Goal: Task Accomplishment & Management: Manage account settings

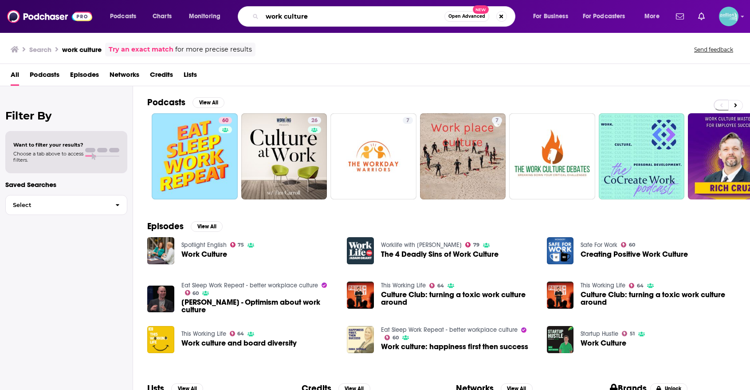
click at [398, 16] on input "work culture" at bounding box center [353, 16] width 182 height 14
type input "s"
click at [725, 22] on img "Logged in as JessicaPellien" at bounding box center [729, 17] width 20 height 20
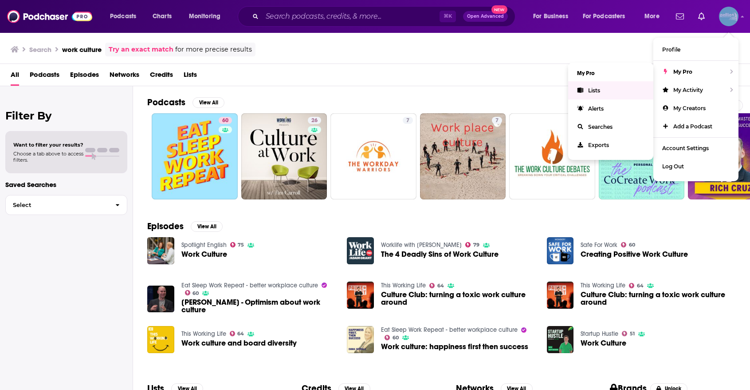
click at [624, 87] on link "Lists" at bounding box center [610, 90] width 85 height 18
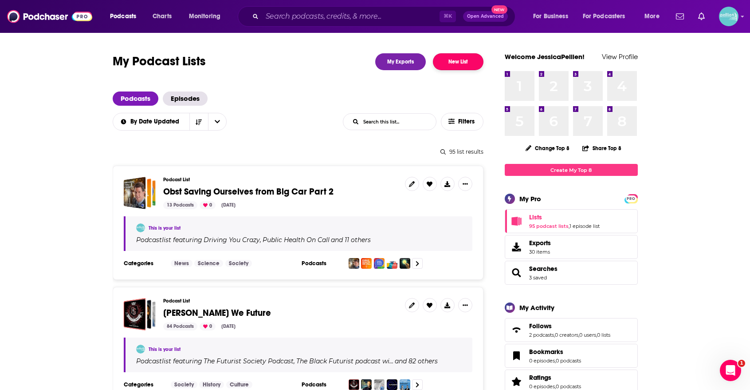
click at [454, 61] on button "New List" at bounding box center [458, 61] width 51 height 17
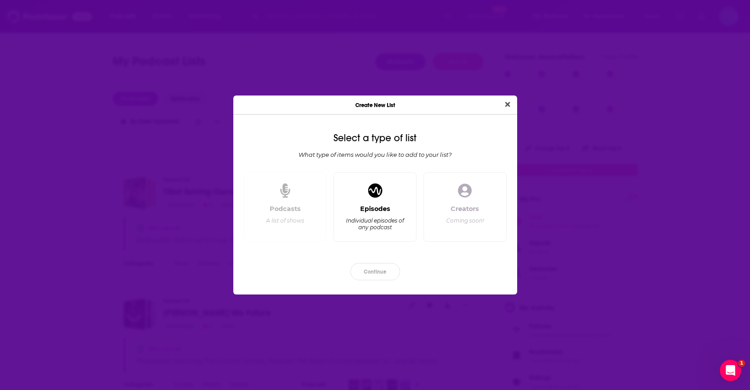
click at [361, 197] on div "Episodes Individual episodes of any podcast" at bounding box center [375, 206] width 83 height 69
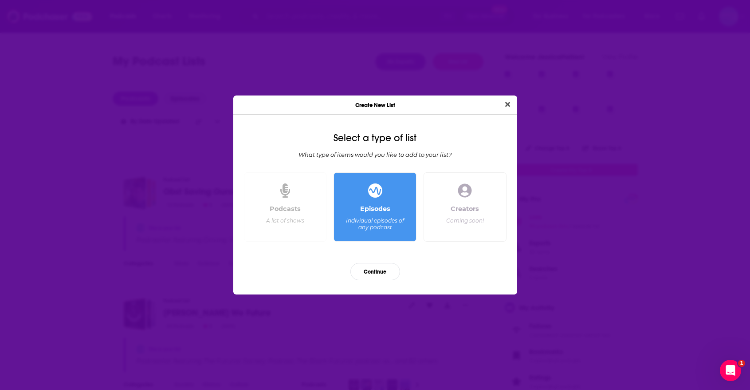
click at [304, 219] on div "Podcasts A list of shows" at bounding box center [286, 219] width 68 height 29
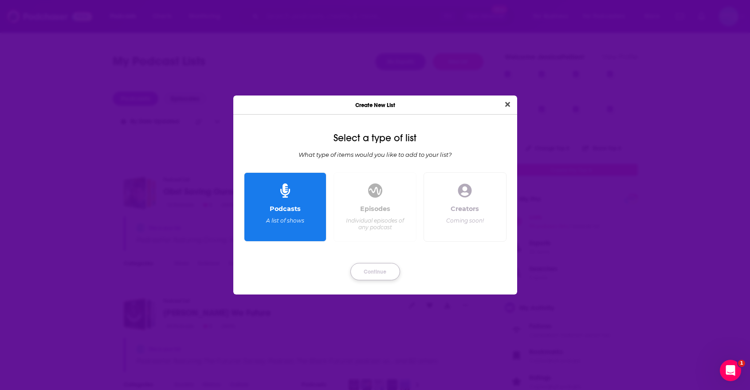
click at [370, 270] on button "Continue" at bounding box center [376, 271] width 50 height 17
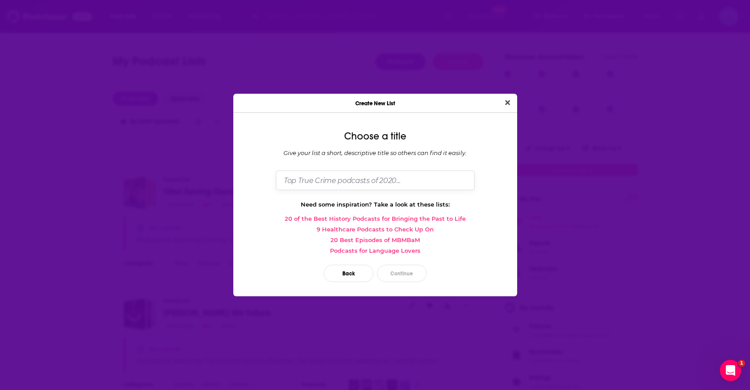
click at [355, 188] on input "Dialog" at bounding box center [375, 179] width 199 height 19
type input "SSDS_Social Justice"
click at [394, 278] on button "Continue" at bounding box center [402, 272] width 50 height 17
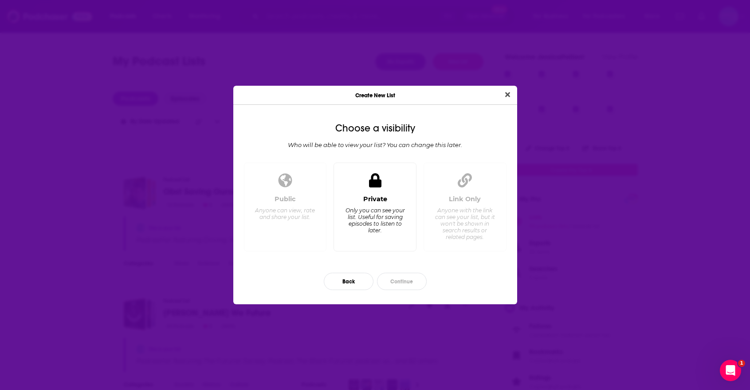
click at [383, 200] on div "Private" at bounding box center [375, 199] width 24 height 8
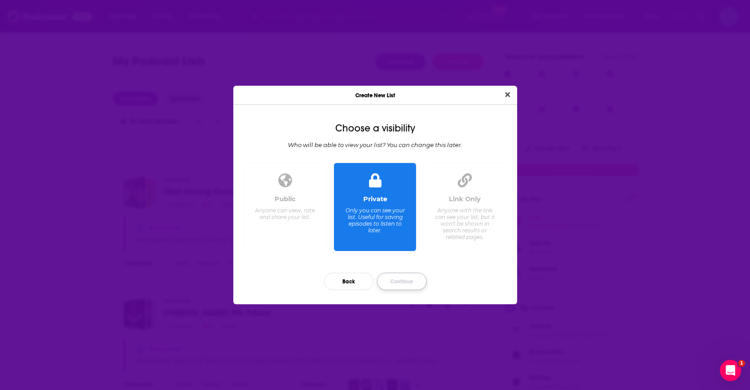
click at [401, 283] on button "Continue" at bounding box center [402, 280] width 50 height 17
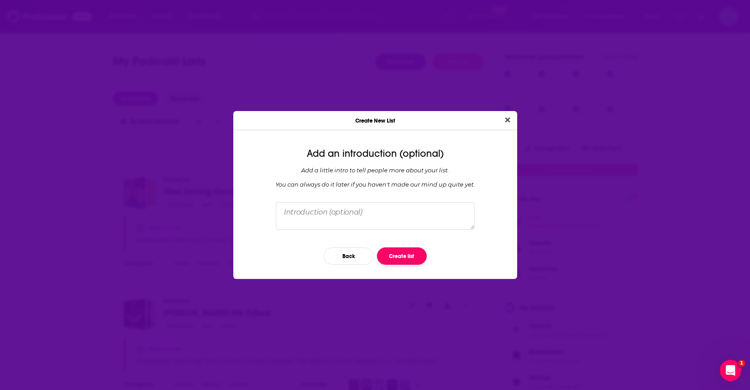
click at [403, 252] on button "Create list" at bounding box center [402, 255] width 50 height 17
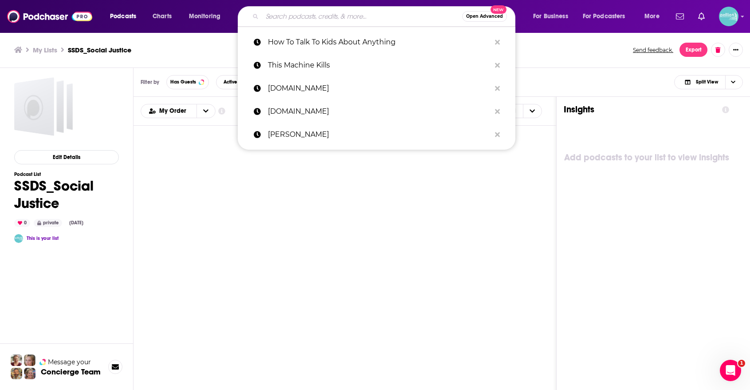
click at [389, 20] on input "Search podcasts, credits, & more..." at bounding box center [362, 16] width 200 height 14
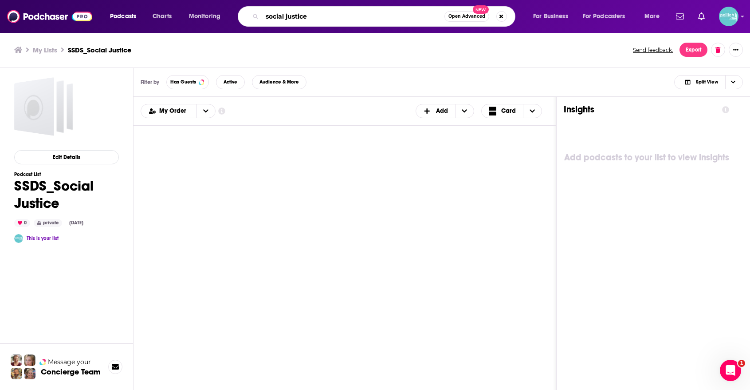
type input "social justice"
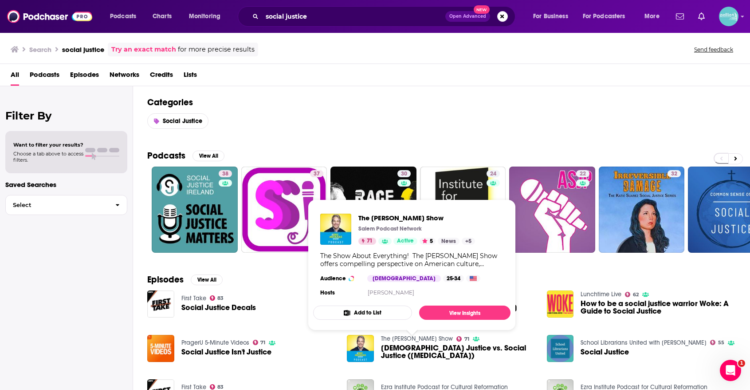
click at [394, 342] on link "The [PERSON_NAME] Show" at bounding box center [417, 339] width 72 height 8
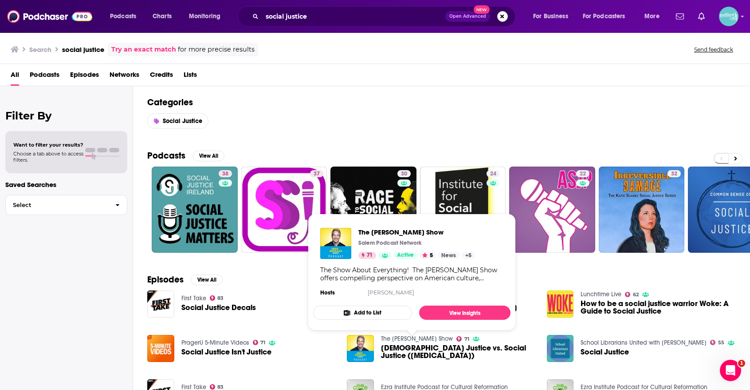
click at [391, 314] on button "Add to List" at bounding box center [362, 312] width 99 height 14
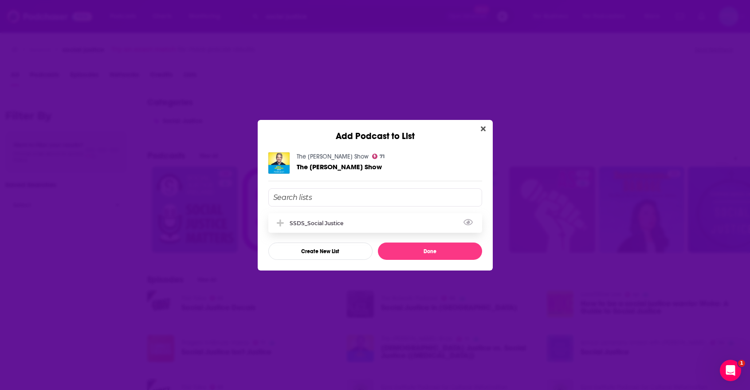
click at [380, 226] on div "SSDS_Social Justice" at bounding box center [375, 223] width 214 height 20
click at [401, 252] on button "Done" at bounding box center [430, 250] width 104 height 17
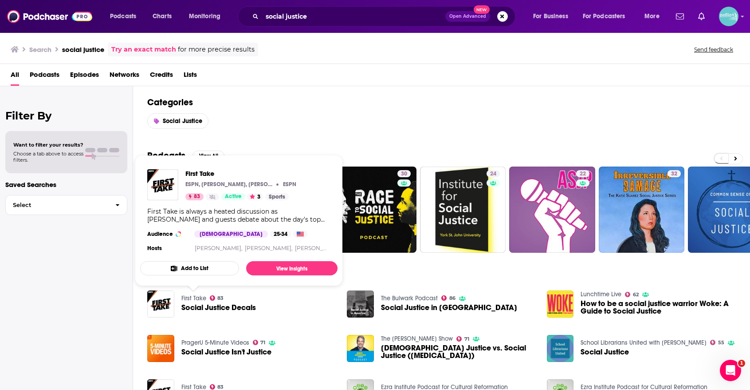
click at [207, 268] on button "Add to List" at bounding box center [189, 268] width 99 height 14
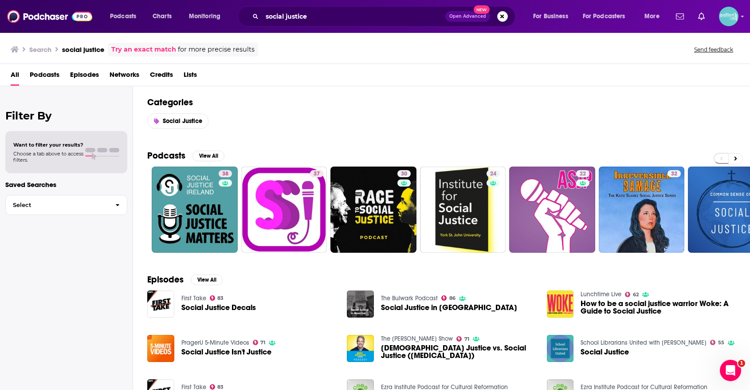
click at [207, 267] on div "Add Podcast to List First Take 83 First Take SSDS_Social Justice Create New Lis…" at bounding box center [375, 195] width 750 height 390
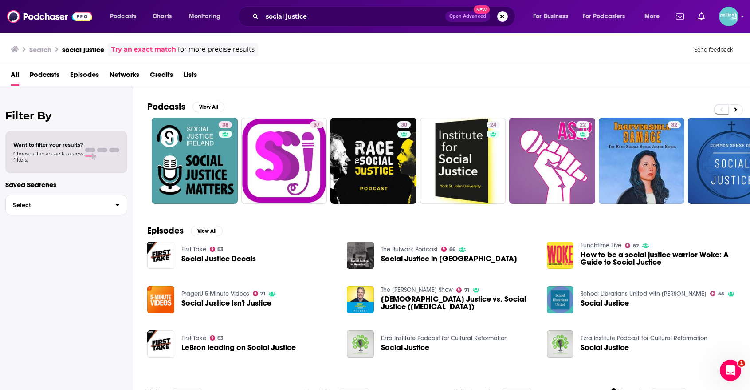
scroll to position [49, 0]
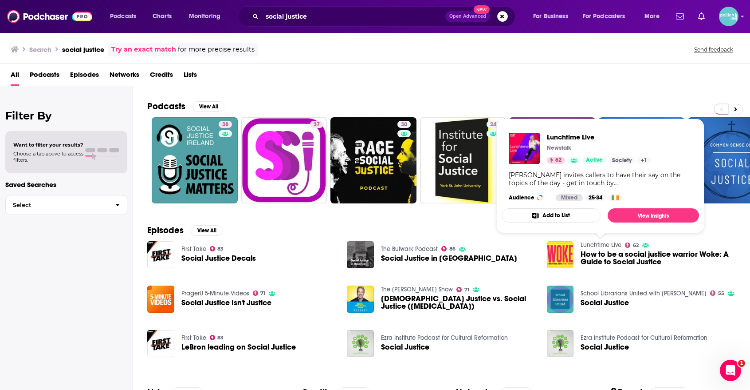
click at [576, 215] on button "Add to List" at bounding box center [551, 215] width 99 height 14
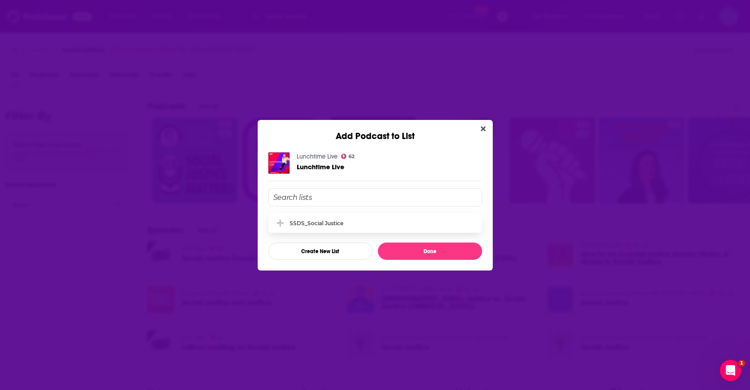
click at [374, 220] on div "SSDS_Social Justice" at bounding box center [375, 223] width 214 height 20
click at [408, 255] on button "Done" at bounding box center [430, 250] width 104 height 17
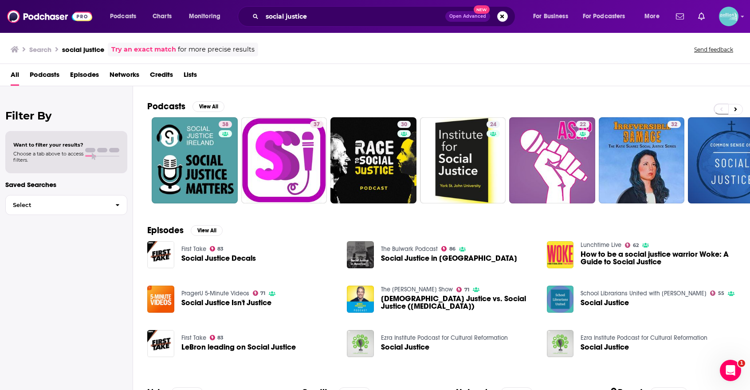
click at [91, 74] on span "Episodes" at bounding box center [84, 76] width 29 height 18
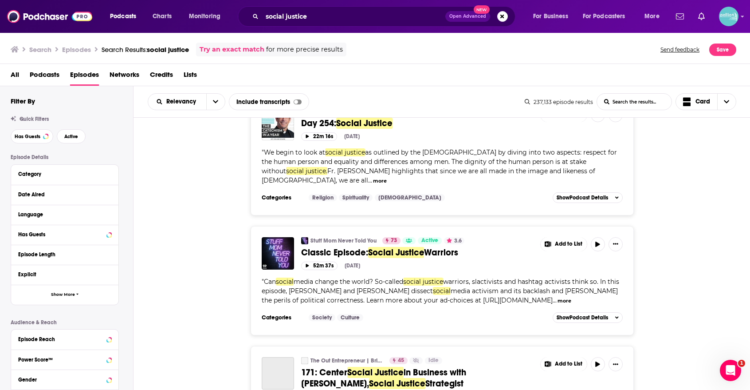
scroll to position [1261, 0]
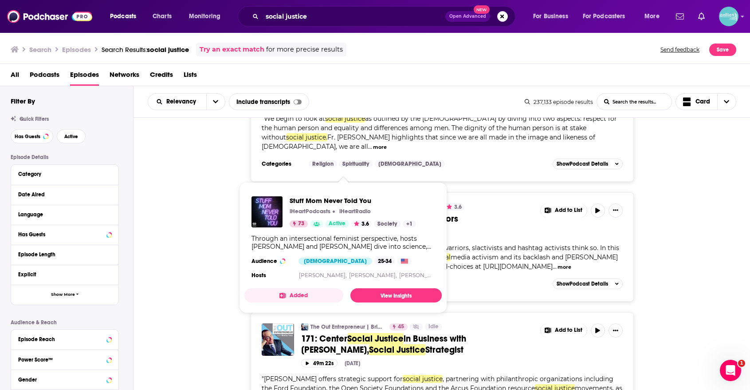
click at [297, 296] on button "Added" at bounding box center [294, 295] width 99 height 14
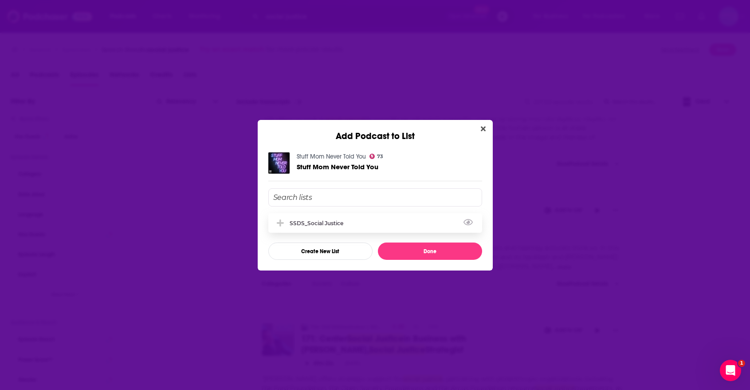
click at [311, 224] on div "SSDS_Social Justice" at bounding box center [319, 223] width 59 height 7
click at [392, 250] on button "Done" at bounding box center [430, 250] width 104 height 17
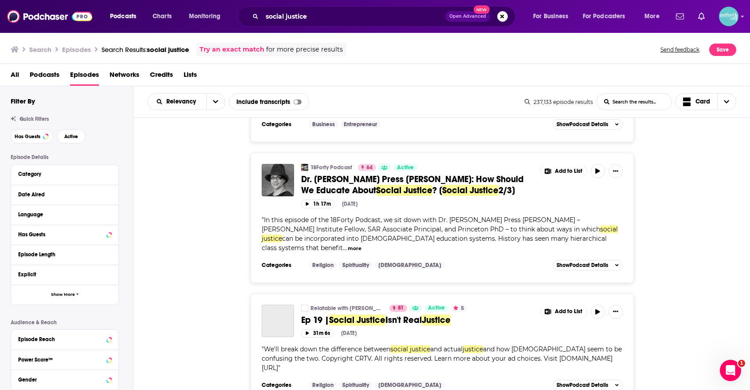
scroll to position [1758, 0]
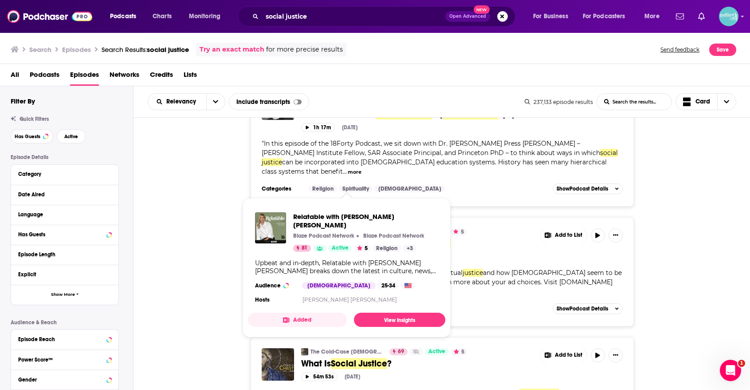
click at [320, 312] on button "Added" at bounding box center [297, 319] width 99 height 14
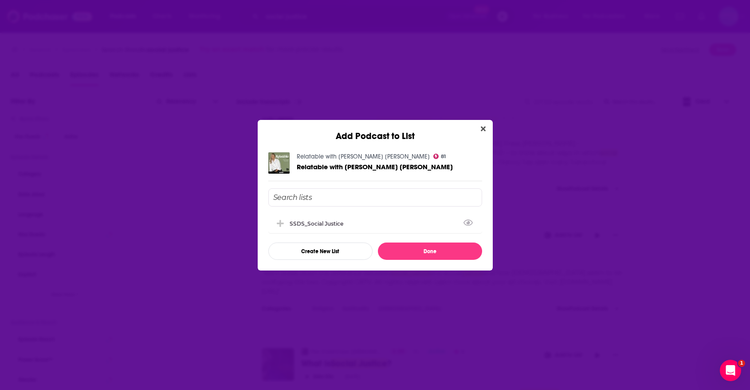
click at [230, 257] on div "Add Podcast to List Relatable with [PERSON_NAME] [PERSON_NAME] 81 Relatable wit…" at bounding box center [375, 195] width 750 height 390
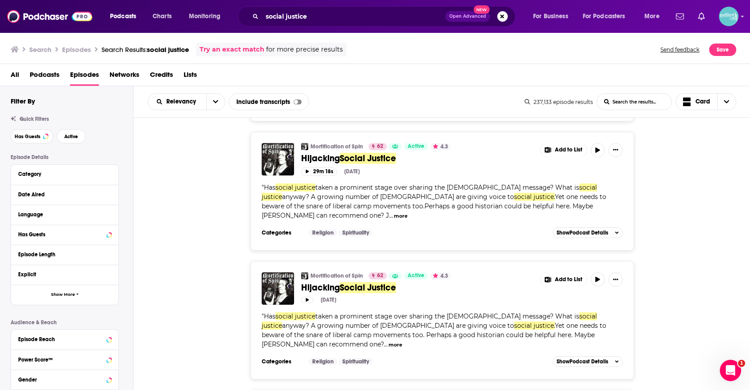
scroll to position [2743, 0]
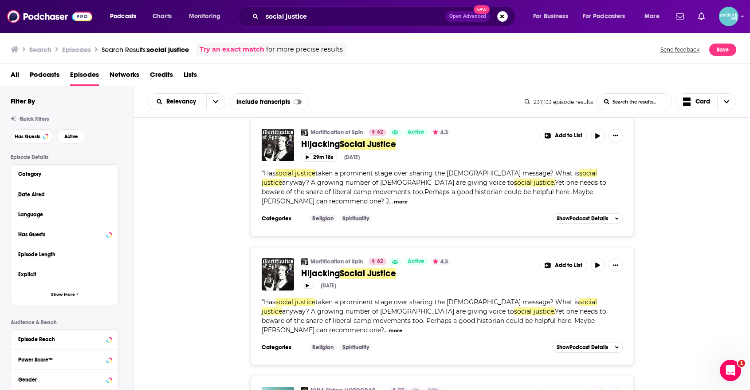
click at [51, 77] on span "Podcasts" at bounding box center [45, 76] width 30 height 18
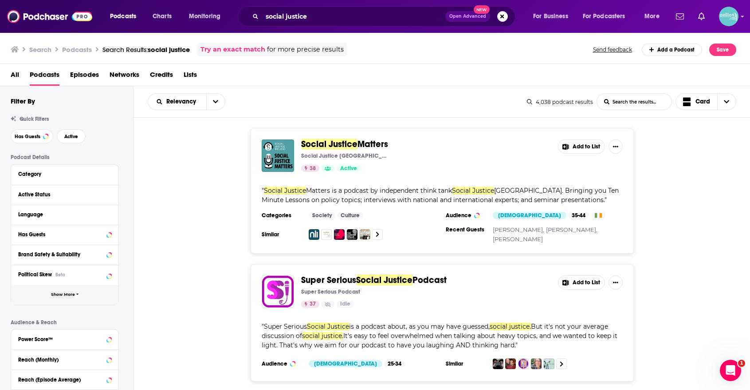
click at [78, 296] on icon "button" at bounding box center [77, 294] width 3 height 4
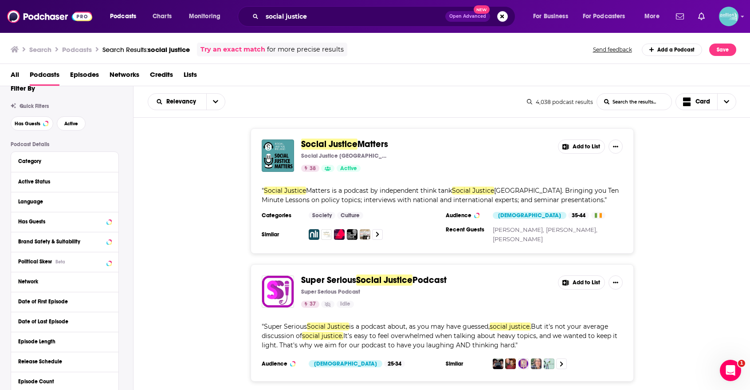
scroll to position [14, 0]
click at [80, 263] on div "Political Skew Beta" at bounding box center [53, 260] width 71 height 6
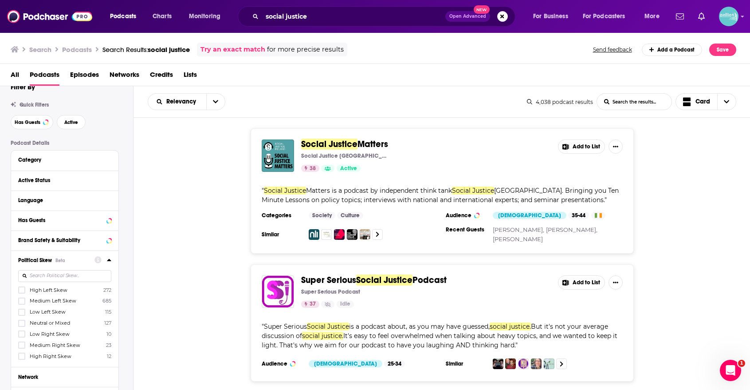
click at [70, 293] on label "High Left Skew 272" at bounding box center [64, 290] width 93 height 8
click at [22, 292] on input "multiSelectOption-Strong_Left-0" at bounding box center [22, 292] width 0 height 0
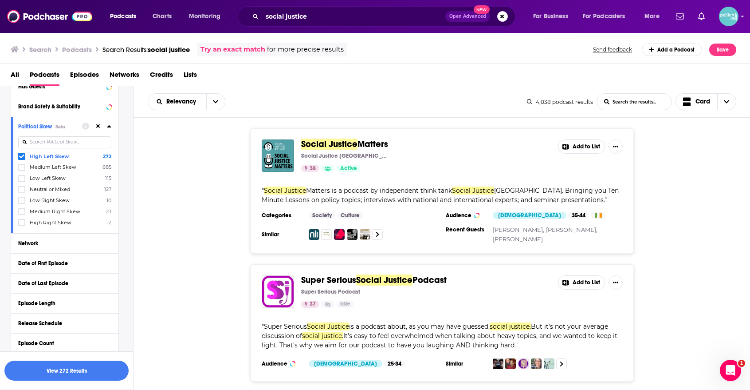
scroll to position [208, 0]
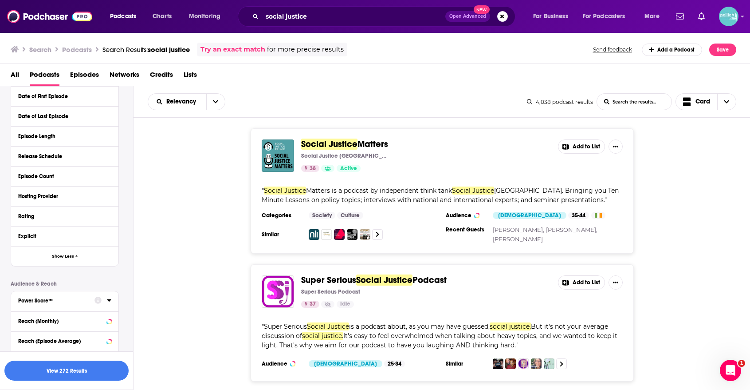
click at [71, 302] on div "Power Score™" at bounding box center [53, 300] width 71 height 6
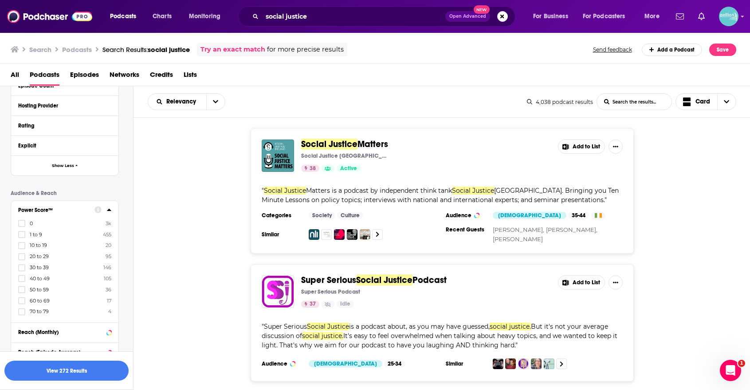
scroll to position [406, 0]
click at [66, 308] on label "70 to 79 4" at bounding box center [64, 310] width 93 height 8
click at [22, 313] on input "multiSelectOption-70-8" at bounding box center [22, 313] width 0 height 0
click at [66, 308] on label "60 to 69 17" at bounding box center [64, 310] width 93 height 8
click at [22, 313] on input "multiSelectOption-60-8" at bounding box center [22, 313] width 0 height 0
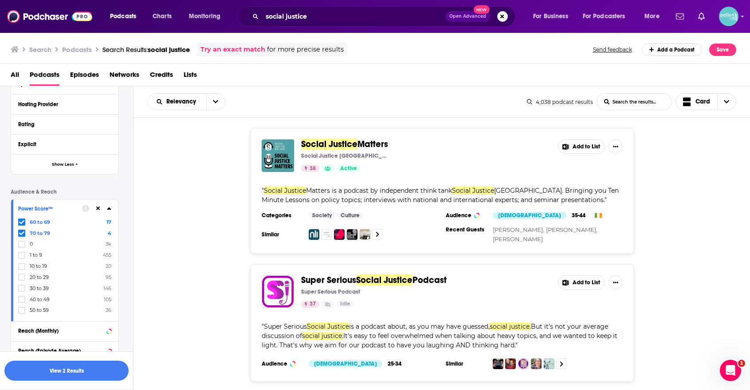
click at [66, 308] on label "50 to 59 36" at bounding box center [64, 310] width 93 height 8
click at [22, 313] on input "multiSelectOption-50-8" at bounding box center [22, 313] width 0 height 0
click at [68, 369] on button "View 8 Results" at bounding box center [66, 370] width 124 height 20
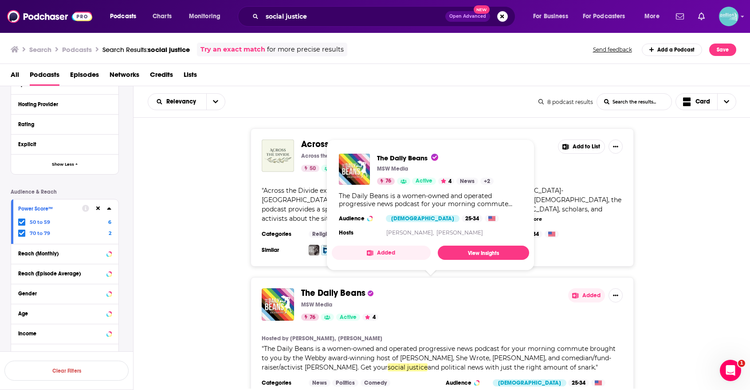
click at [363, 255] on button "Added" at bounding box center [381, 252] width 99 height 14
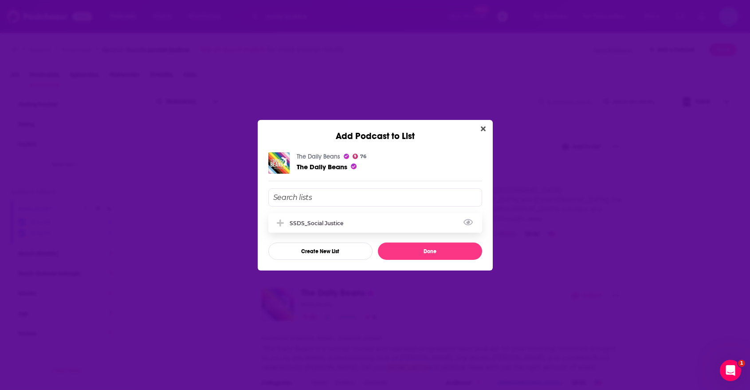
click at [347, 222] on div "SSDS_Social Justice" at bounding box center [319, 223] width 59 height 7
click at [402, 251] on button "Done" at bounding box center [430, 250] width 104 height 17
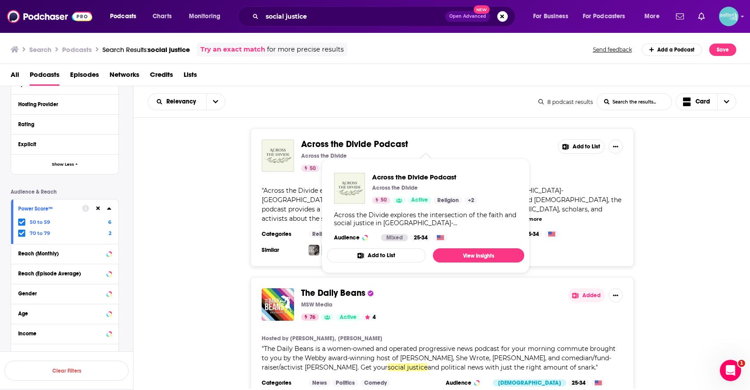
click at [216, 281] on div "The Daily Beans MSW Media 76 Active 4 Added Hosted by [PERSON_NAME], [PERSON_NA…" at bounding box center [442, 349] width 617 height 144
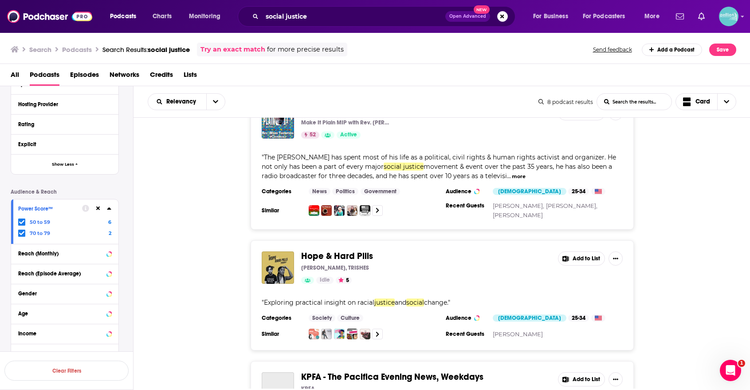
scroll to position [342, 0]
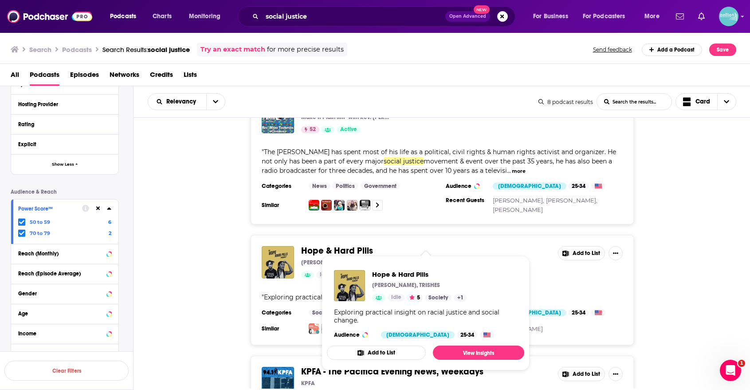
click at [354, 347] on button "Add to List" at bounding box center [376, 352] width 99 height 14
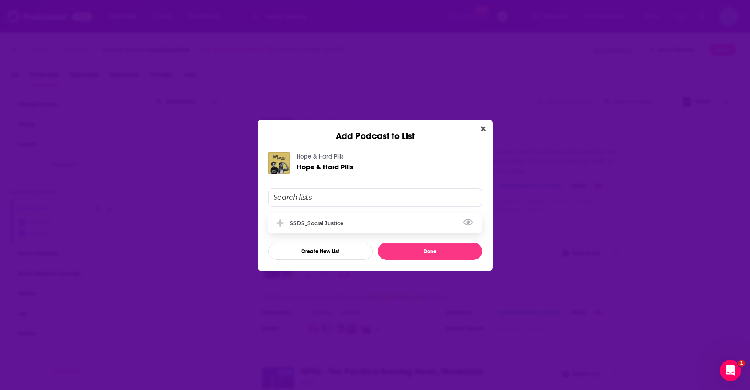
click at [347, 221] on div "SSDS_Social Justice" at bounding box center [319, 223] width 59 height 7
click at [396, 251] on button "Done" at bounding box center [430, 250] width 104 height 17
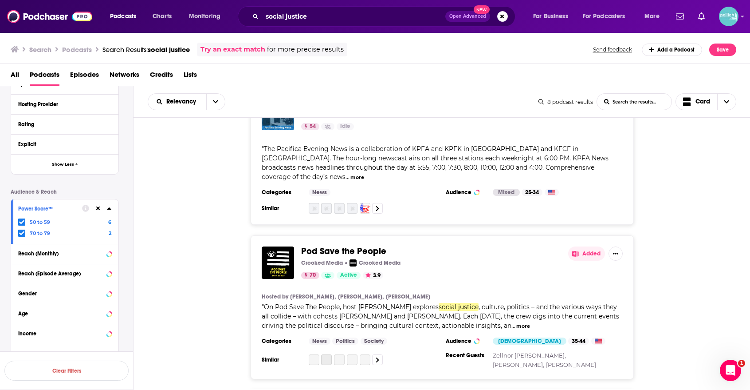
scroll to position [643, 0]
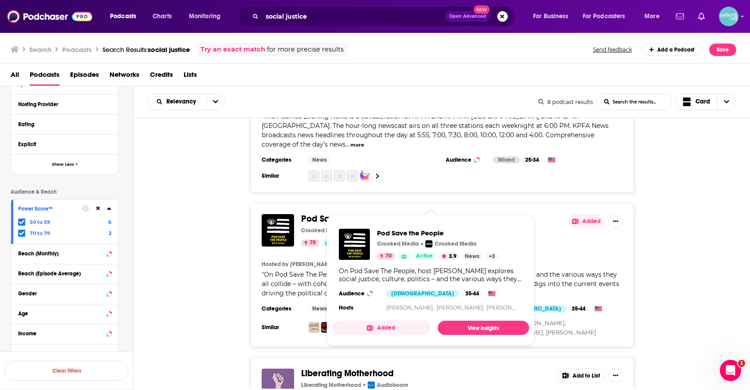
click at [362, 328] on button "Added" at bounding box center [381, 327] width 99 height 14
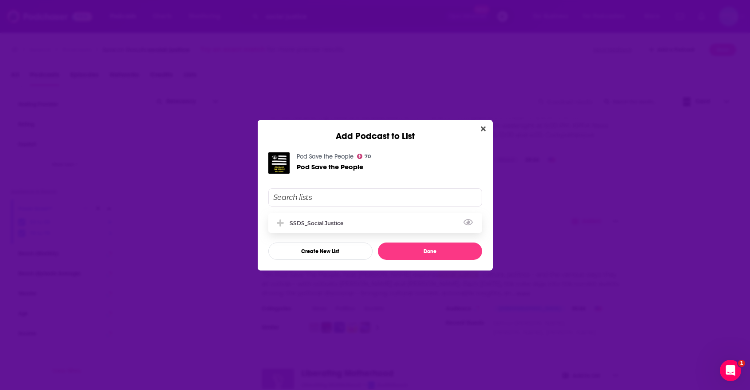
click at [366, 217] on div "SSDS_Social Justice" at bounding box center [375, 223] width 214 height 20
click at [402, 253] on button "Done" at bounding box center [430, 250] width 104 height 17
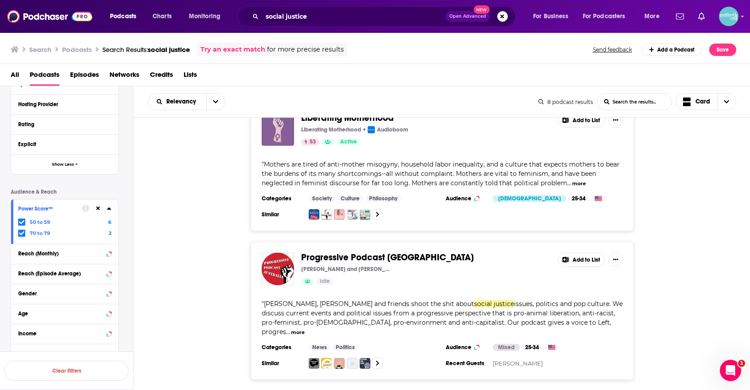
scroll to position [917, 0]
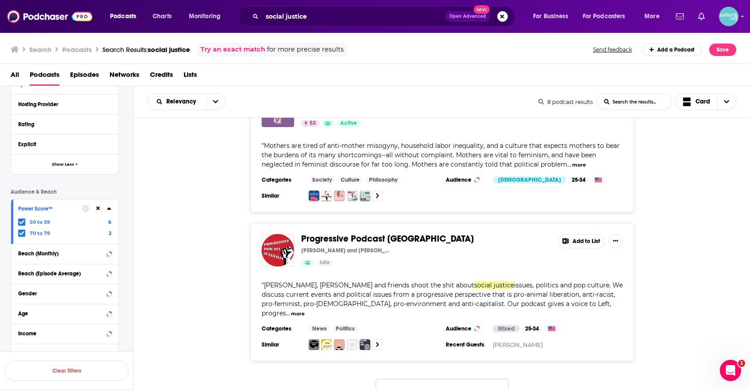
click at [413, 379] on button "That's all there is!" at bounding box center [442, 391] width 133 height 24
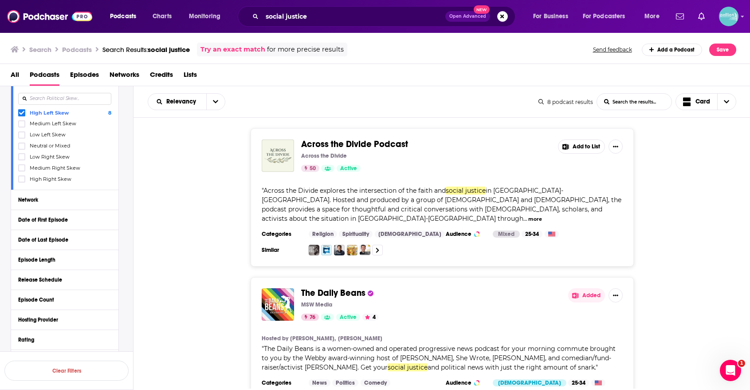
scroll to position [186, 0]
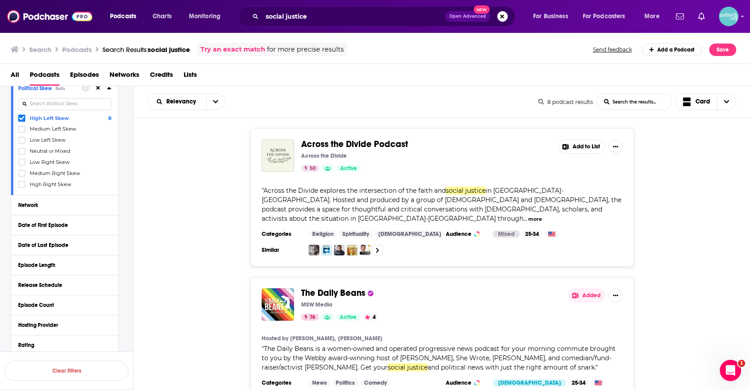
click at [71, 119] on label "High Left Skew 8" at bounding box center [64, 118] width 93 height 8
click at [22, 120] on input "multiSelectOption-Strong_Left-0" at bounding box center [22, 120] width 0 height 0
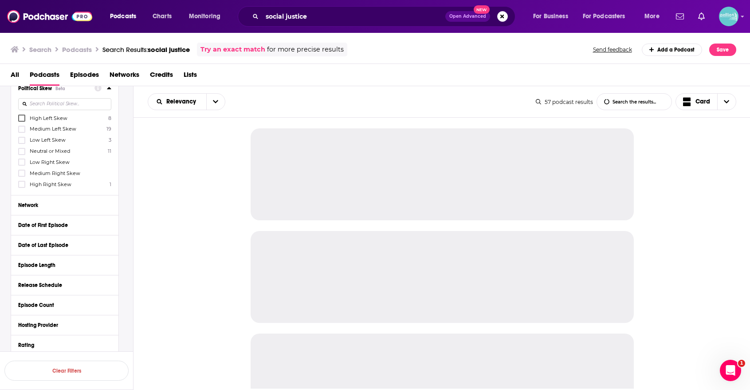
click at [70, 127] on span "Medium Left Skew" at bounding box center [53, 129] width 47 height 6
click at [22, 132] on input "multiSelectOption-Left-1" at bounding box center [22, 132] width 0 height 0
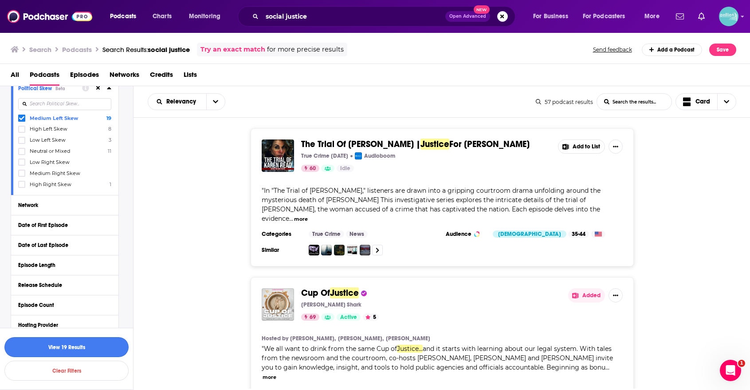
click at [87, 351] on button "View 19 Results" at bounding box center [66, 347] width 124 height 20
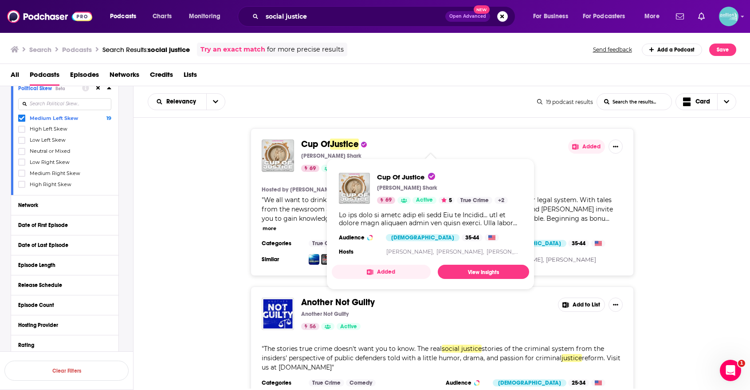
click at [383, 273] on button "Added" at bounding box center [381, 271] width 99 height 14
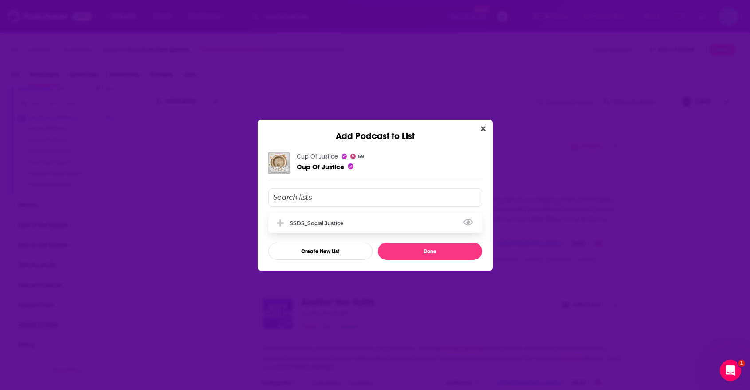
click at [384, 223] on div "SSDS_Social Justice" at bounding box center [375, 223] width 214 height 20
click at [406, 250] on button "Done" at bounding box center [430, 250] width 104 height 17
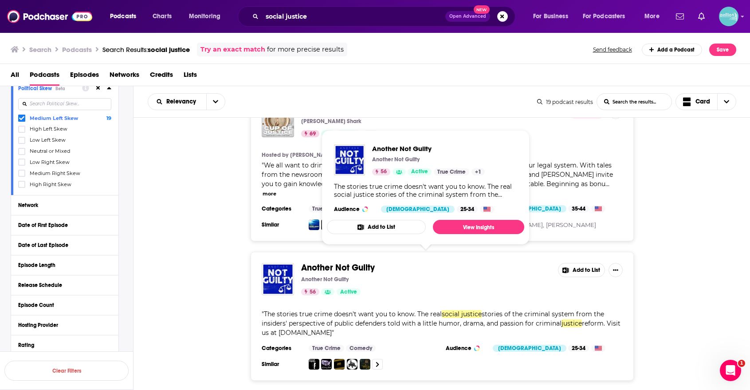
scroll to position [301, 0]
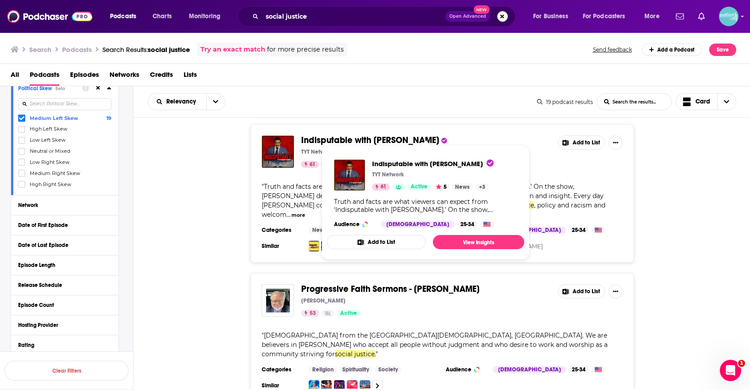
click at [345, 243] on button "Add to List" at bounding box center [376, 242] width 99 height 14
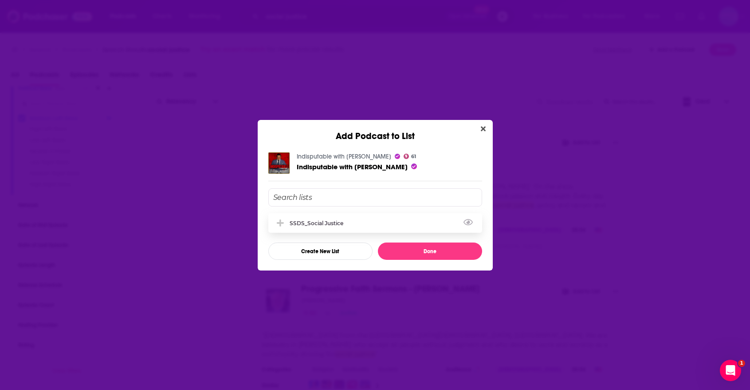
click at [347, 227] on div "SSDS_Social Justice" at bounding box center [375, 223] width 214 height 20
click at [410, 248] on button "Done" at bounding box center [430, 250] width 104 height 17
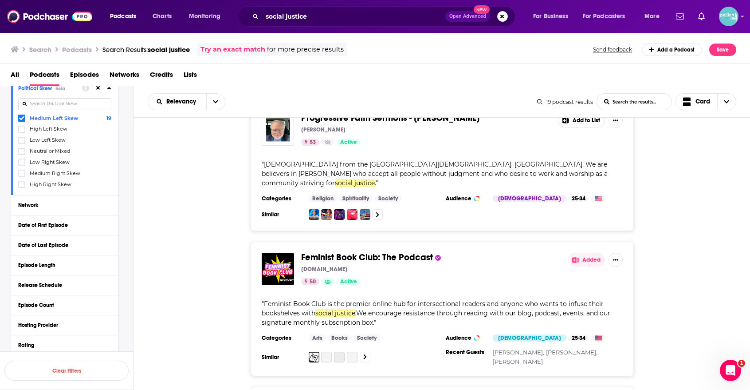
scroll to position [500, 0]
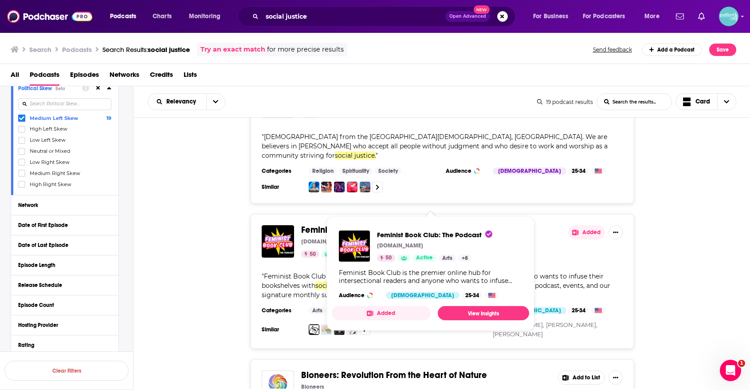
click at [376, 312] on button "Added" at bounding box center [381, 313] width 99 height 14
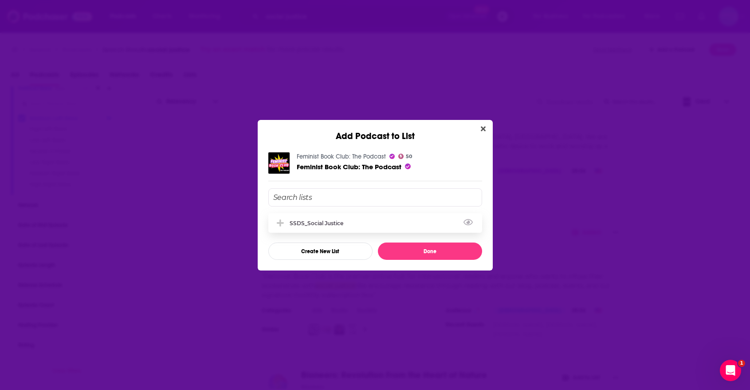
click at [395, 226] on div "SSDS_Social Justice" at bounding box center [375, 223] width 214 height 20
click at [414, 252] on button "Done" at bounding box center [430, 250] width 104 height 17
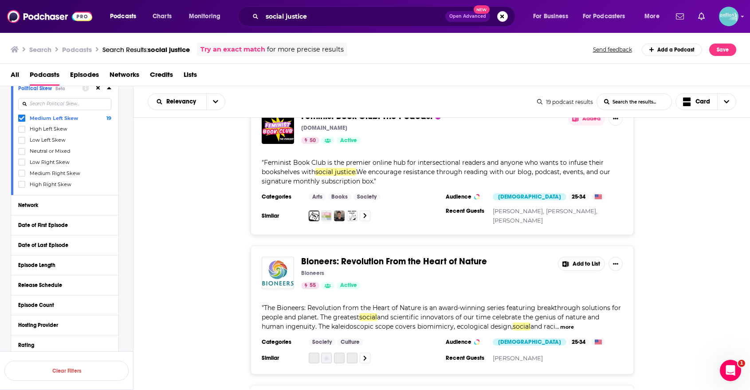
scroll to position [705, 0]
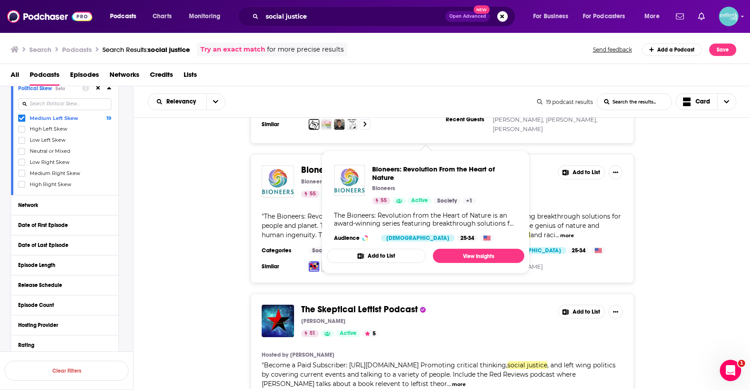
click at [369, 258] on button "Add to List" at bounding box center [376, 255] width 99 height 14
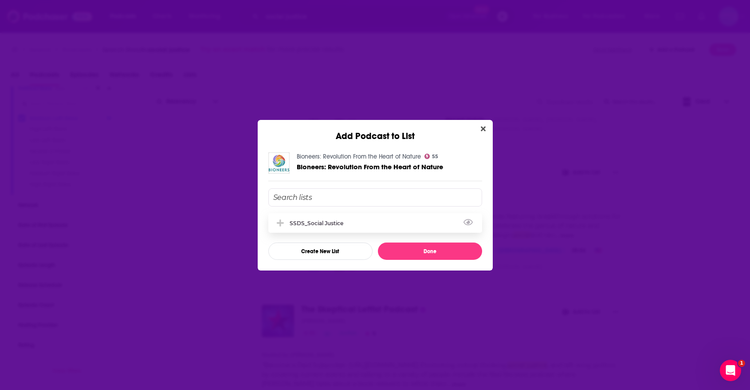
click at [376, 223] on div "SSDS_Social Justice" at bounding box center [375, 223] width 214 height 20
click at [399, 249] on button "Done" at bounding box center [430, 250] width 104 height 17
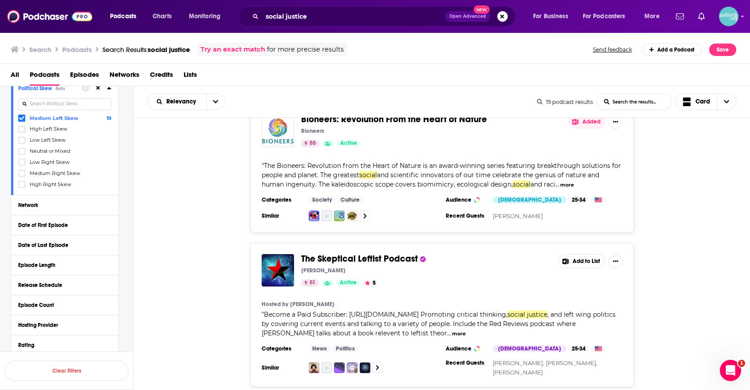
scroll to position [756, 0]
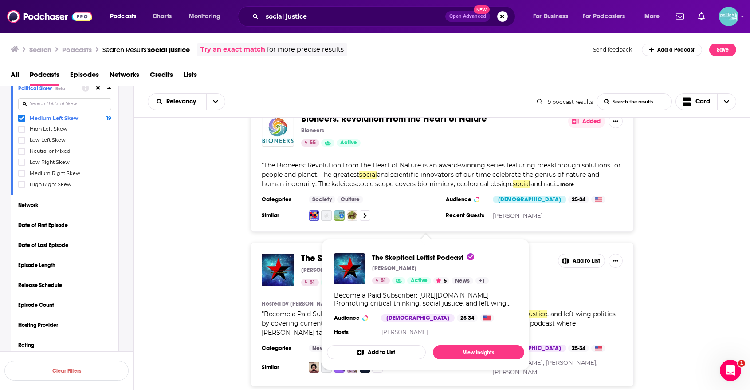
click at [379, 348] on button "Add to List" at bounding box center [376, 352] width 99 height 14
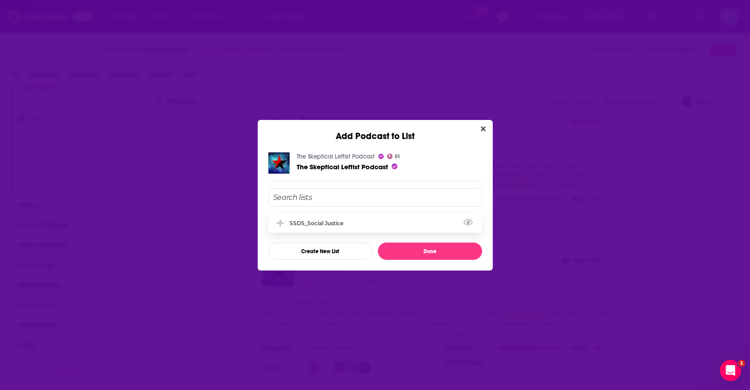
click at [398, 230] on div "SSDS_Social Justice" at bounding box center [375, 223] width 214 height 20
click at [406, 249] on button "Done" at bounding box center [430, 250] width 104 height 17
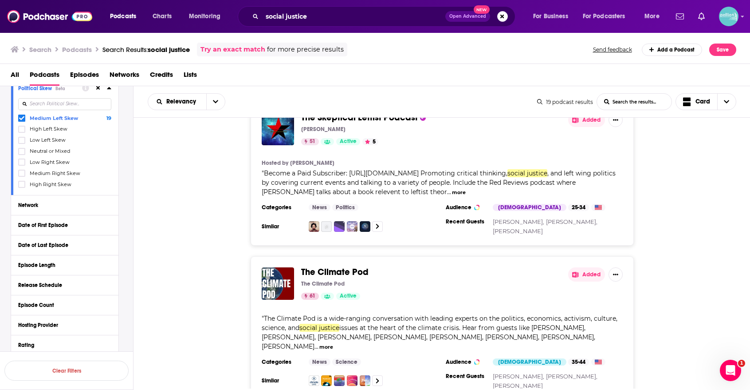
scroll to position [899, 0]
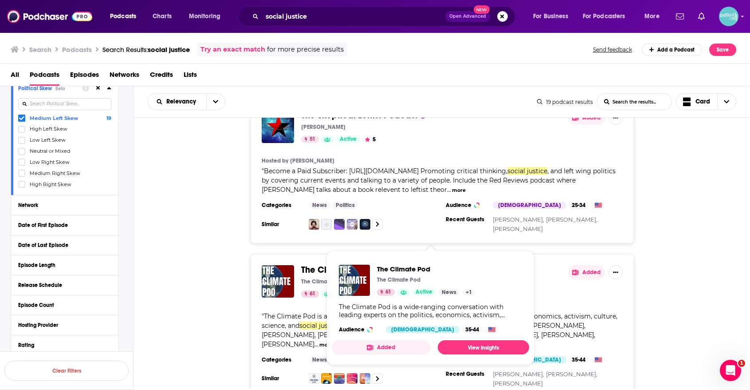
click at [367, 343] on button "Added" at bounding box center [381, 347] width 99 height 14
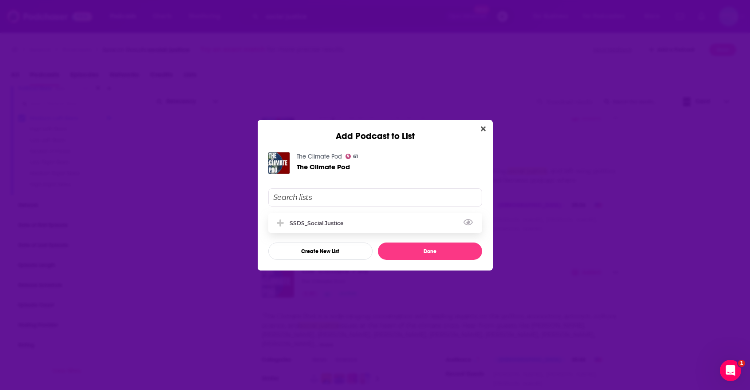
click at [392, 221] on div "SSDS_Social Justice" at bounding box center [375, 223] width 214 height 20
click at [411, 260] on div "The Climate Pod 61 The Climate Pod SSDS_Social Justice Create New List Done" at bounding box center [375, 206] width 235 height 129
click at [406, 253] on button "Done" at bounding box center [430, 250] width 104 height 17
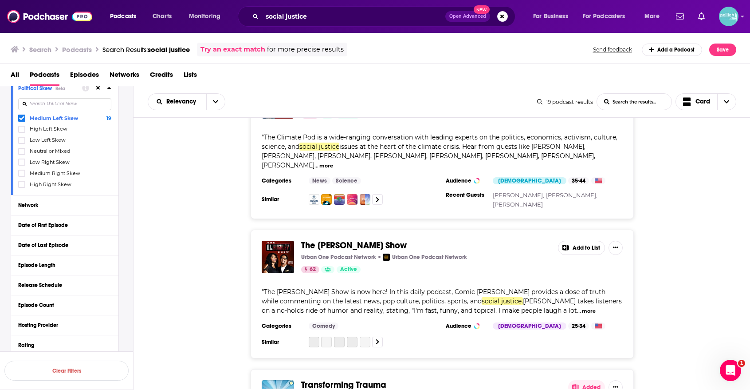
scroll to position [1147, 0]
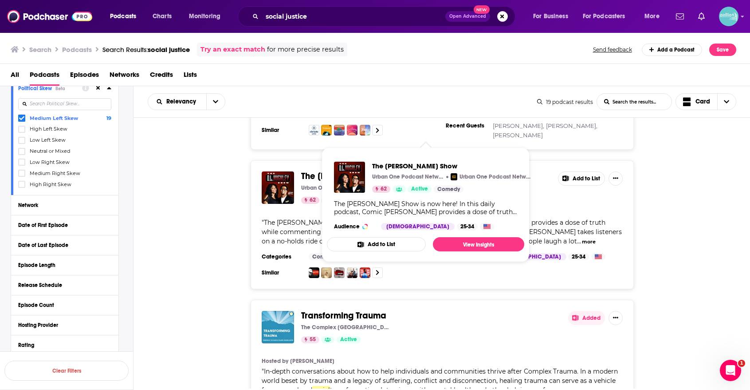
click at [372, 243] on button "Add to List" at bounding box center [376, 244] width 99 height 14
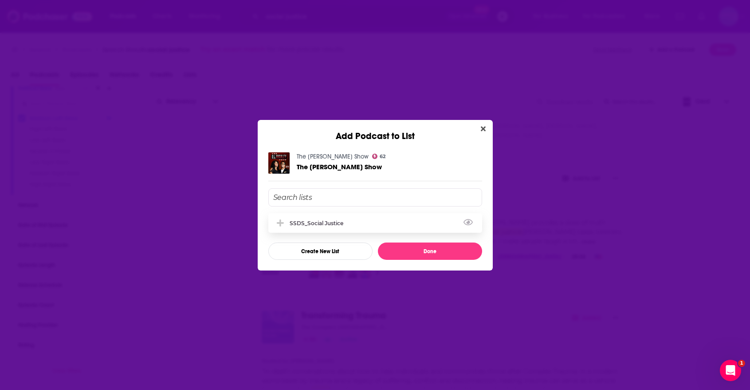
click at [380, 222] on div "SSDS_Social Justice" at bounding box center [375, 223] width 214 height 20
click at [404, 248] on button "Done" at bounding box center [430, 250] width 104 height 17
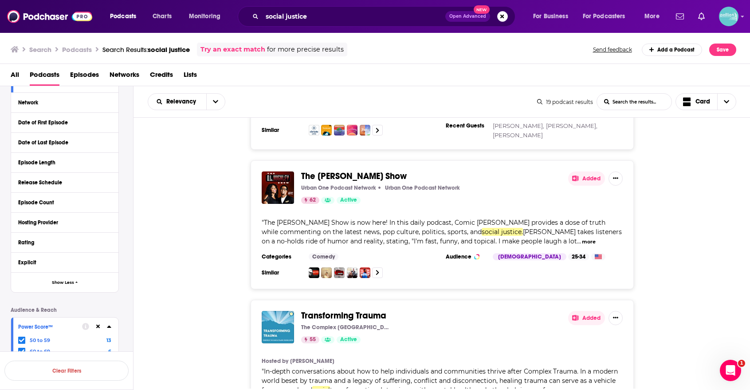
scroll to position [402, 0]
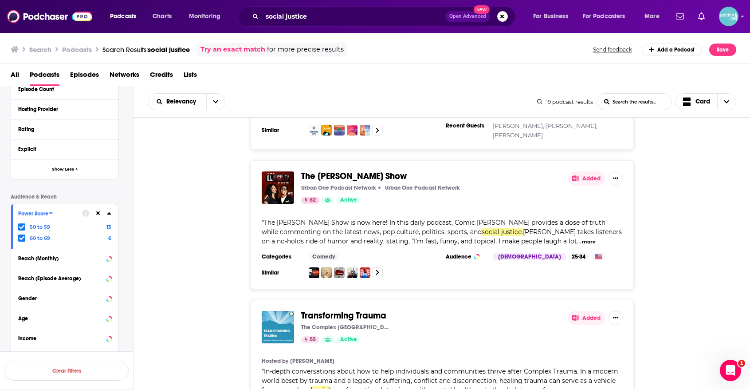
click at [20, 225] on icon at bounding box center [21, 226] width 5 height 5
click at [22, 225] on icon at bounding box center [21, 226] width 5 height 5
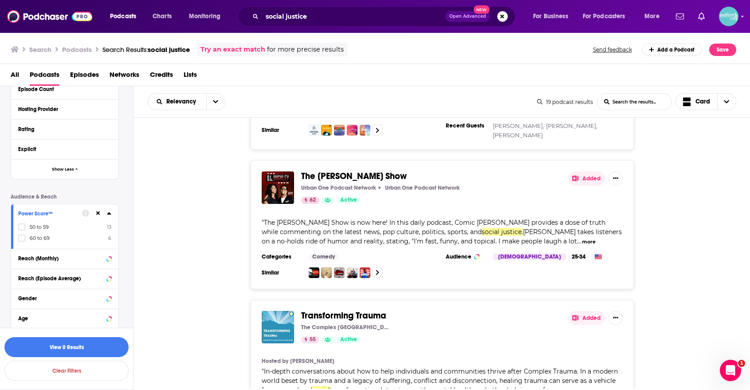
click at [99, 213] on icon at bounding box center [98, 213] width 4 height 4
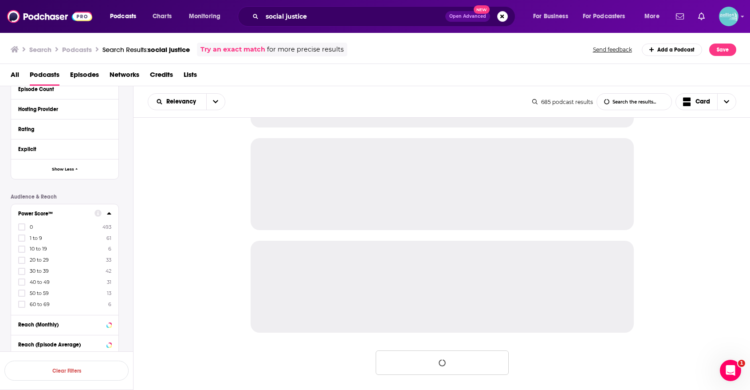
scroll to position [2565, 0]
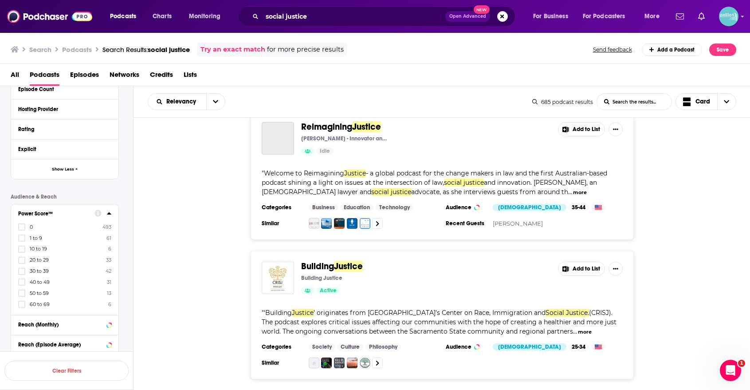
click at [74, 301] on label "60 to 69 6" at bounding box center [64, 304] width 93 height 8
click at [22, 307] on input "multiSelectOption-60-7" at bounding box center [22, 307] width 0 height 0
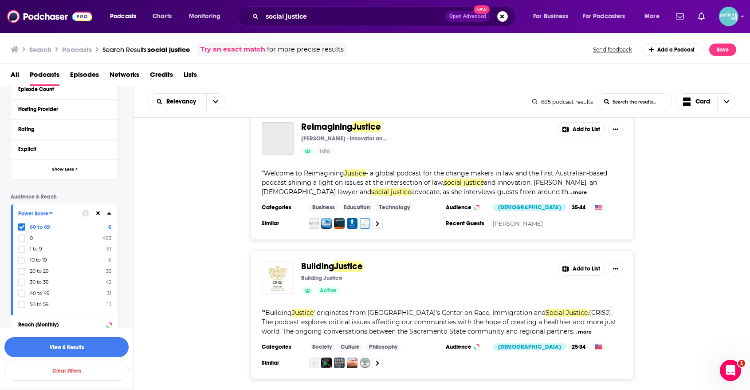
click at [82, 346] on button "View 6 Results" at bounding box center [66, 347] width 124 height 20
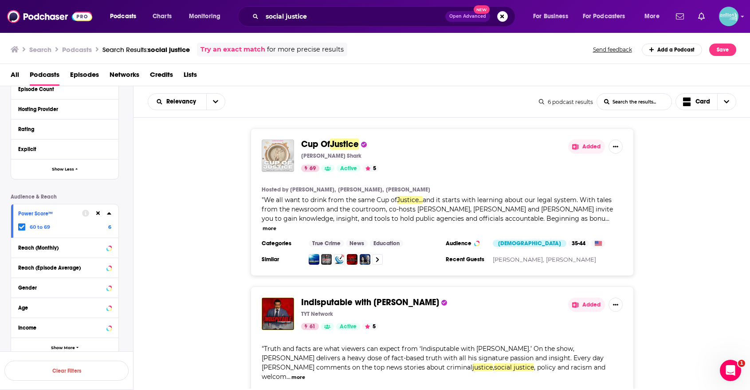
click at [285, 158] on img "Cup Of Justice" at bounding box center [278, 155] width 32 height 32
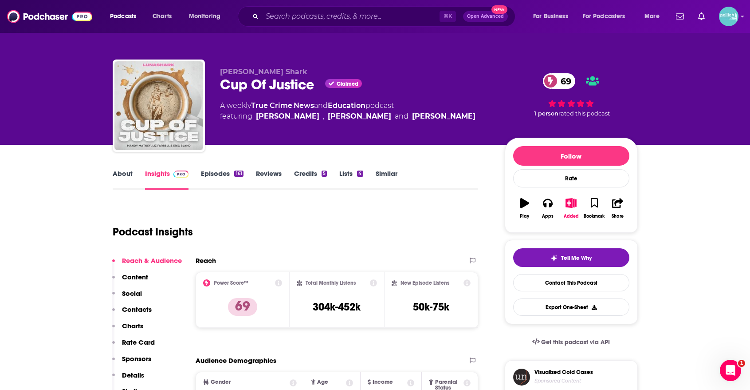
click at [349, 174] on link "Lists 4" at bounding box center [351, 179] width 24 height 20
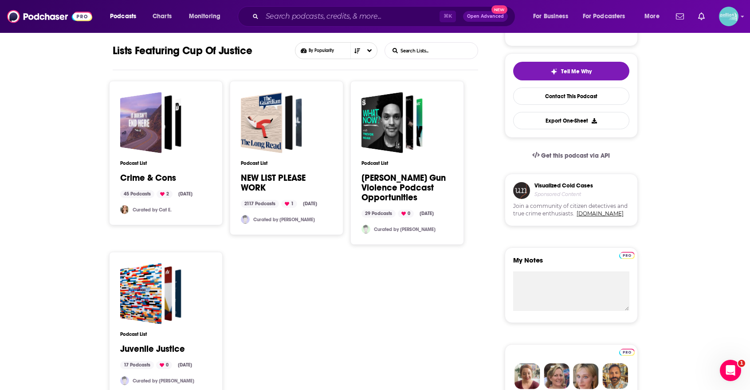
scroll to position [225, 0]
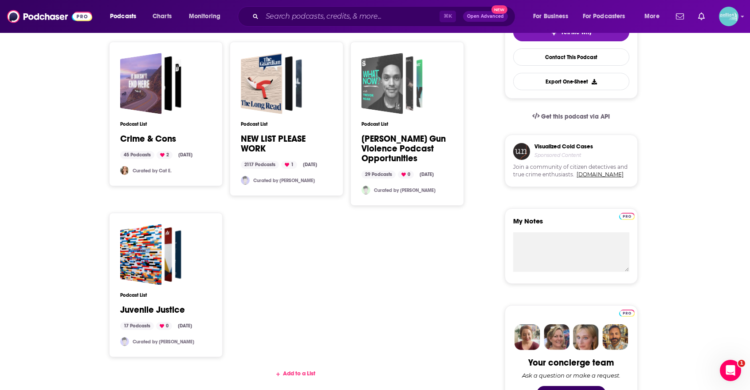
click at [378, 105] on div "Brady Gun Violence Podcast Opportunities" at bounding box center [382, 83] width 42 height 61
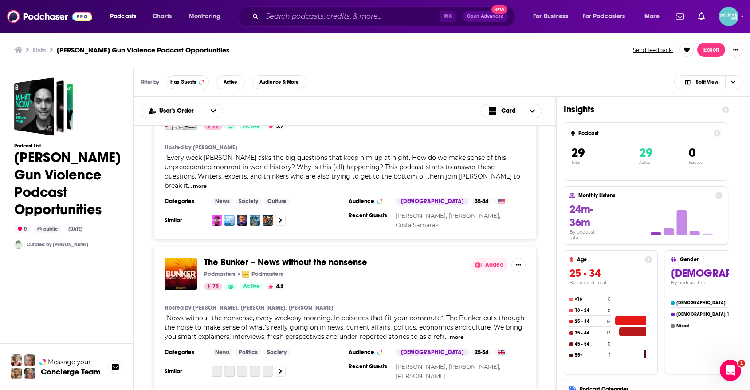
scroll to position [572, 0]
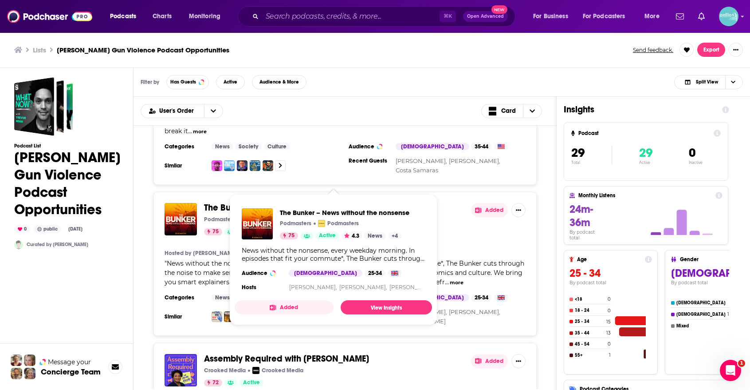
click at [271, 304] on icon "Show Podcast Details" at bounding box center [273, 307] width 7 height 6
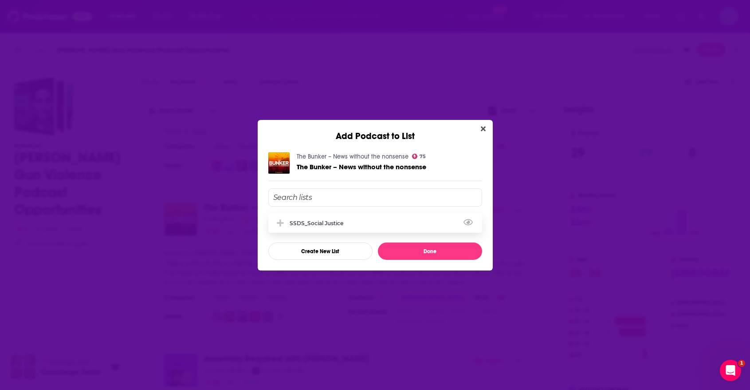
click at [315, 221] on div "SSDS_Social Justice" at bounding box center [319, 223] width 59 height 7
click at [406, 248] on button "Done" at bounding box center [430, 250] width 104 height 17
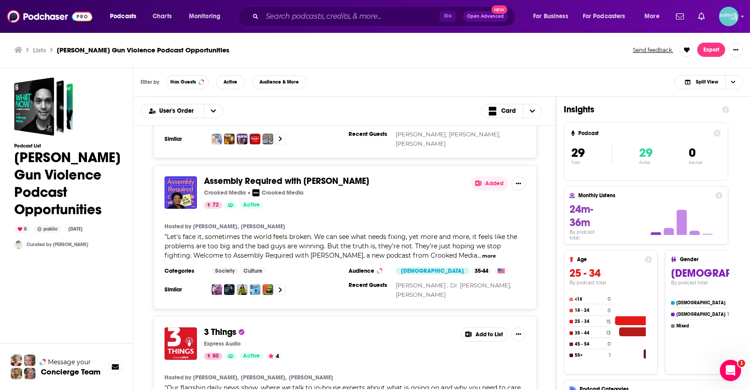
scroll to position [755, 0]
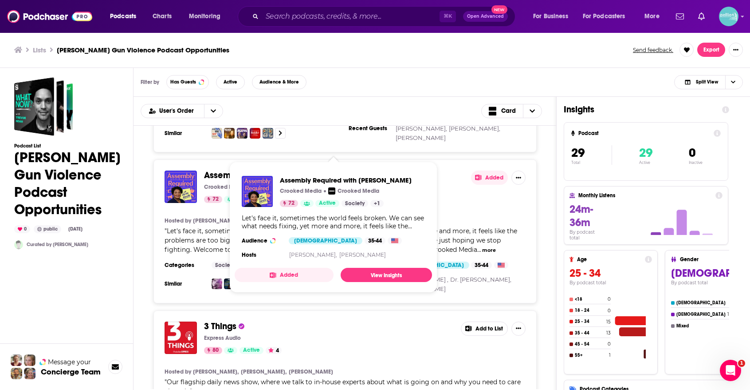
click at [287, 270] on button "Added" at bounding box center [284, 275] width 99 height 14
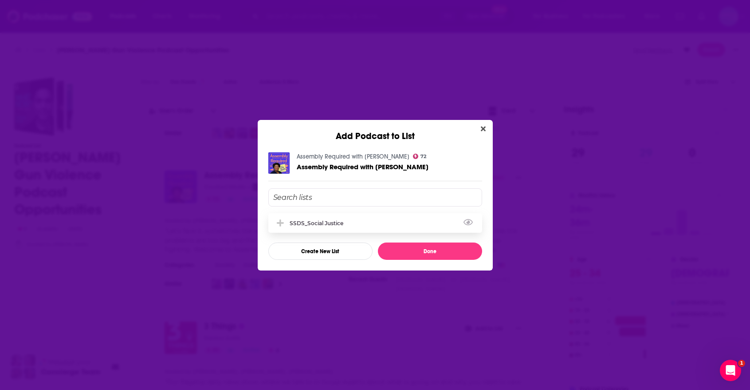
click at [319, 222] on div "SSDS_Social Justice" at bounding box center [319, 223] width 59 height 7
click at [403, 244] on button "Done" at bounding box center [430, 250] width 104 height 17
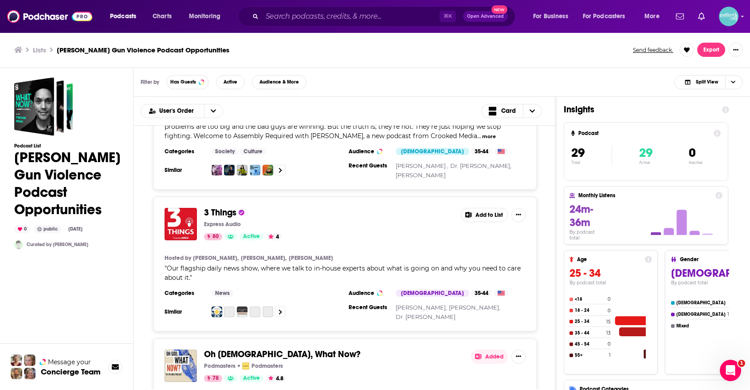
scroll to position [878, 0]
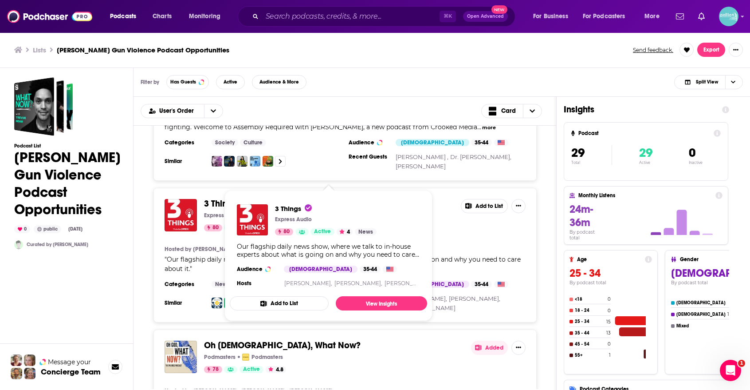
click at [282, 303] on button "Add to List" at bounding box center [279, 303] width 99 height 14
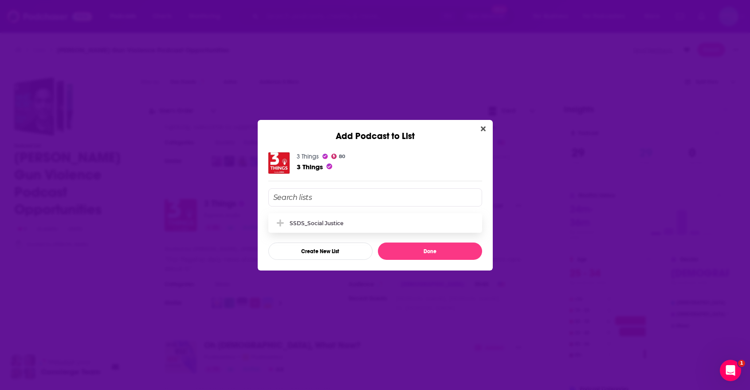
click at [383, 217] on div "SSDS_Social Justice" at bounding box center [375, 223] width 214 height 20
click at [404, 253] on button "Done" at bounding box center [430, 250] width 104 height 17
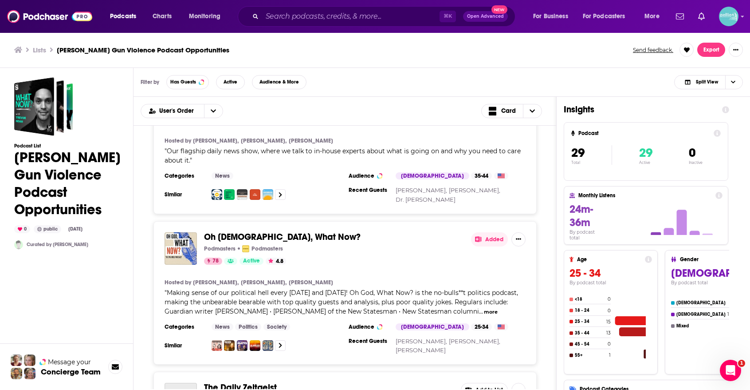
scroll to position [1057, 0]
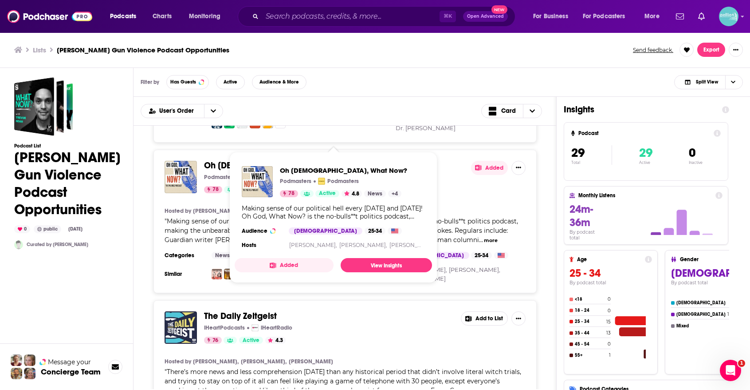
click at [271, 266] on icon "Show Podcast Details" at bounding box center [273, 265] width 6 height 6
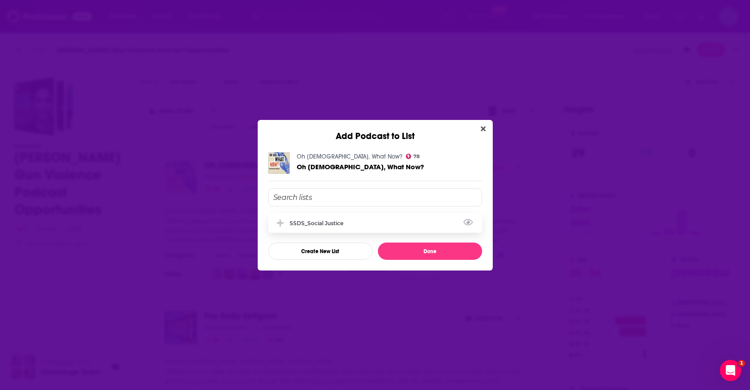
click at [357, 221] on div "SSDS_Social Justice" at bounding box center [375, 223] width 214 height 20
click at [397, 245] on button "Done" at bounding box center [430, 250] width 104 height 17
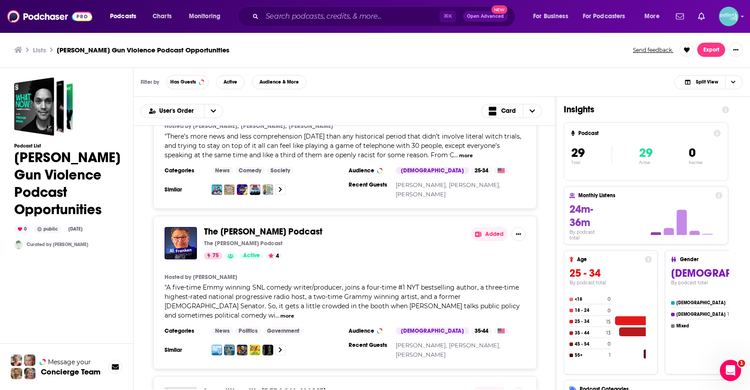
scroll to position [1294, 0]
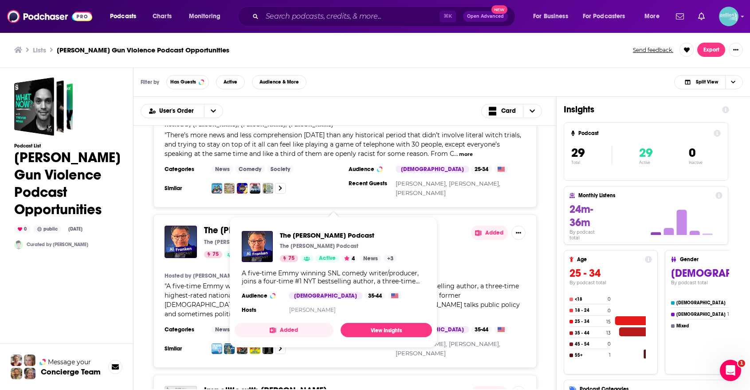
click at [274, 330] on icon "Show Podcast Details" at bounding box center [273, 330] width 6 height 6
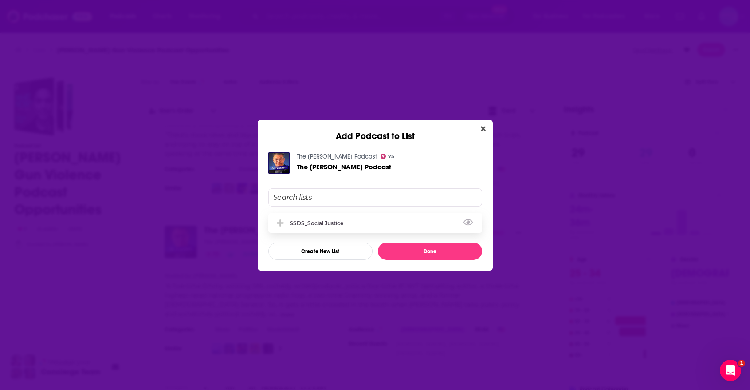
click at [347, 223] on div "SSDS_Social Justice" at bounding box center [319, 223] width 59 height 7
click at [398, 247] on button "Done" at bounding box center [430, 250] width 104 height 17
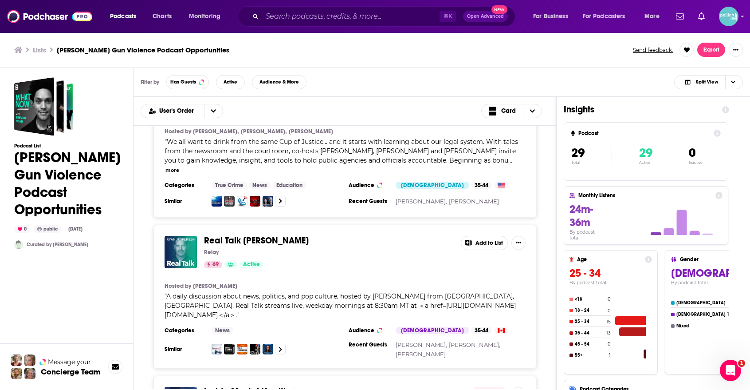
scroll to position [1762, 0]
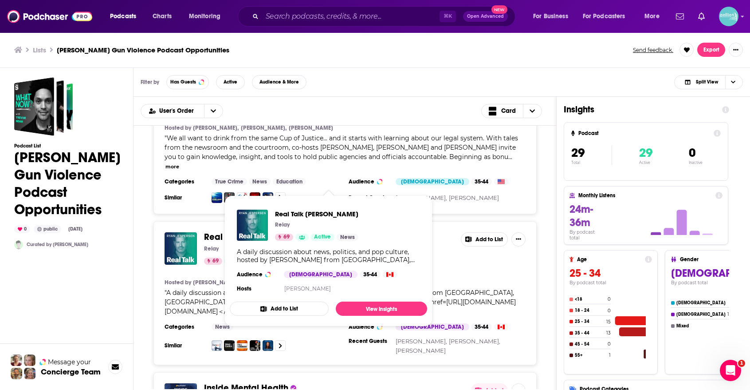
click at [299, 310] on button "Add to List" at bounding box center [279, 308] width 99 height 14
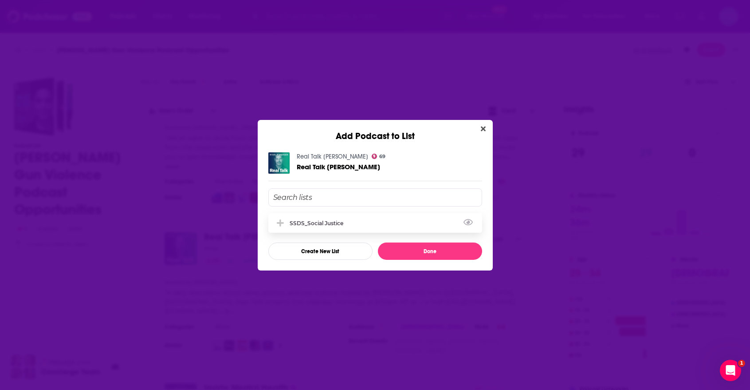
click at [349, 222] on div "SSDS_Social Justice" at bounding box center [319, 223] width 59 height 7
click at [394, 250] on button "Done" at bounding box center [430, 250] width 104 height 17
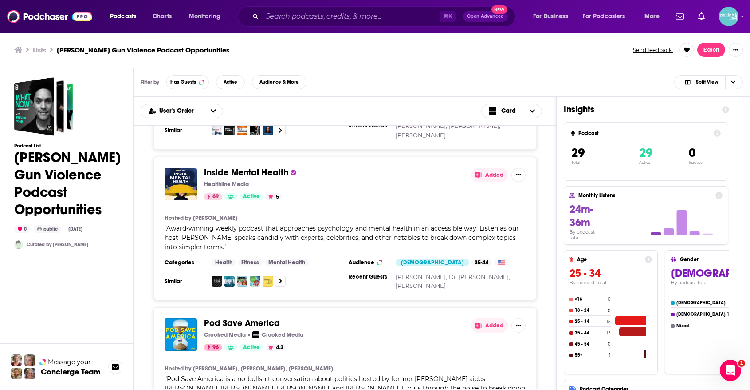
scroll to position [1951, 0]
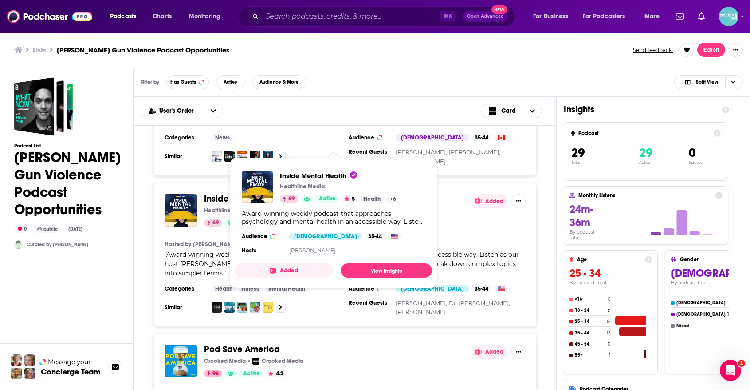
click at [284, 271] on button "Added" at bounding box center [284, 270] width 99 height 14
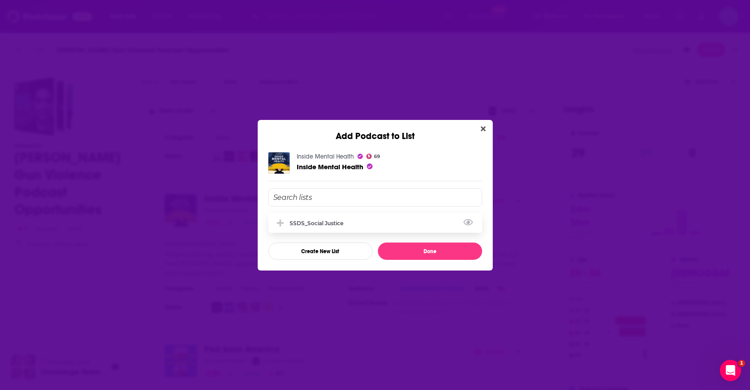
click at [339, 229] on div "SSDS_Social Justice" at bounding box center [375, 223] width 214 height 20
click at [418, 254] on button "Done" at bounding box center [430, 250] width 104 height 17
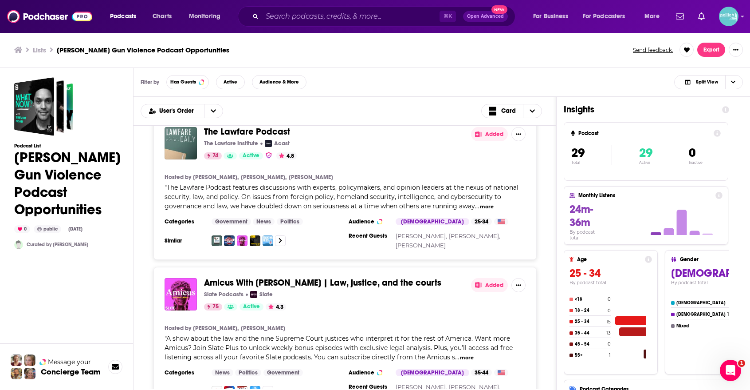
scroll to position [2330, 0]
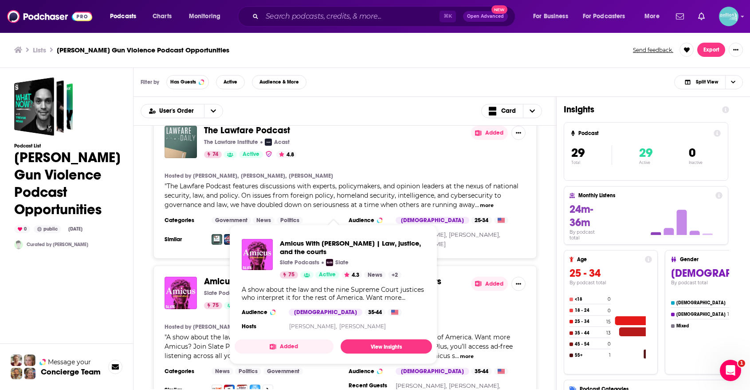
click at [308, 342] on button "Added" at bounding box center [284, 346] width 99 height 14
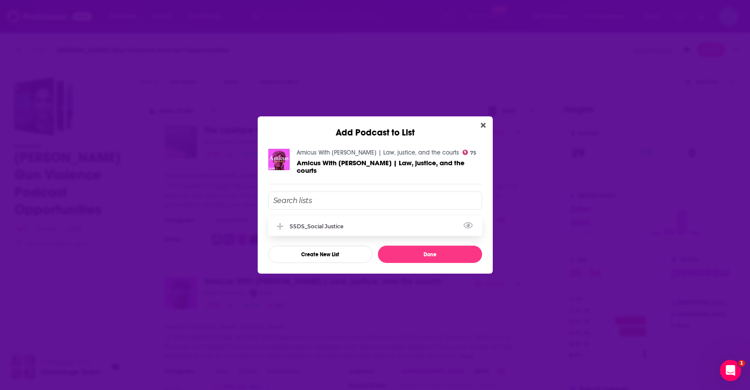
click at [349, 221] on div "SSDS_Social Justice" at bounding box center [375, 226] width 214 height 20
click at [398, 253] on button "Done" at bounding box center [430, 253] width 104 height 17
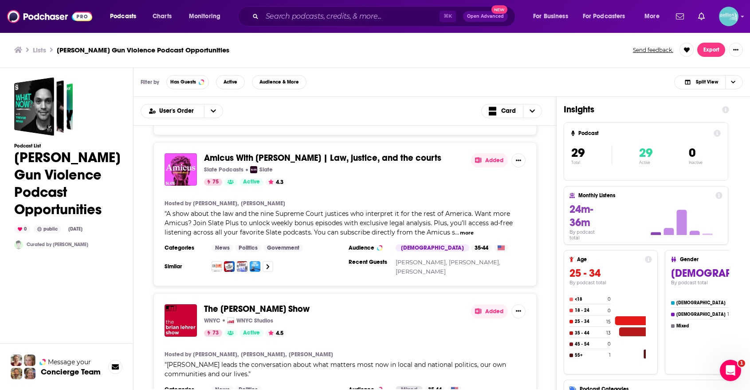
scroll to position [2542, 0]
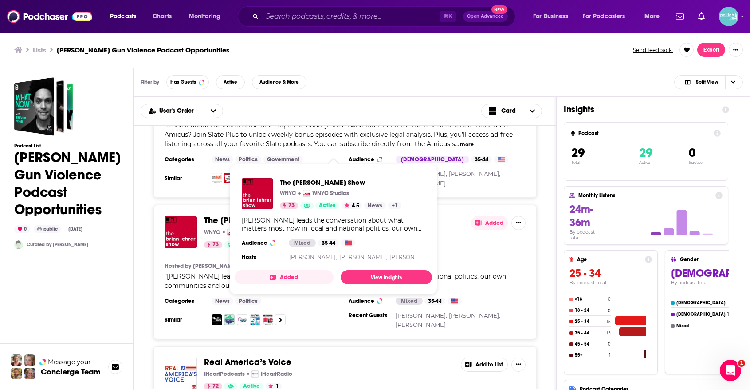
click at [282, 276] on button "Added" at bounding box center [284, 277] width 99 height 14
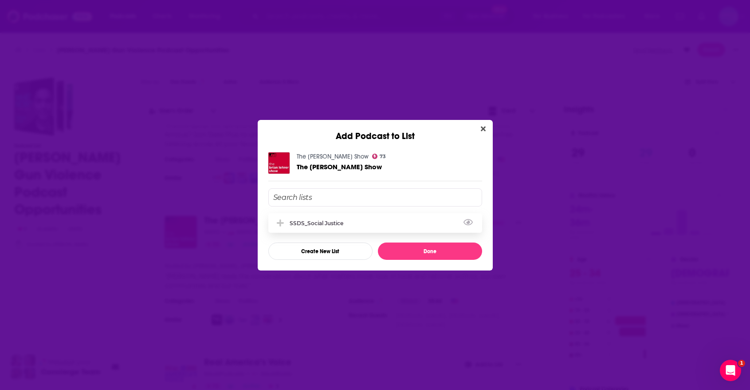
click at [334, 220] on div "SSDS_Social Justice" at bounding box center [319, 223] width 59 height 7
click at [403, 252] on button "Done" at bounding box center [430, 250] width 104 height 17
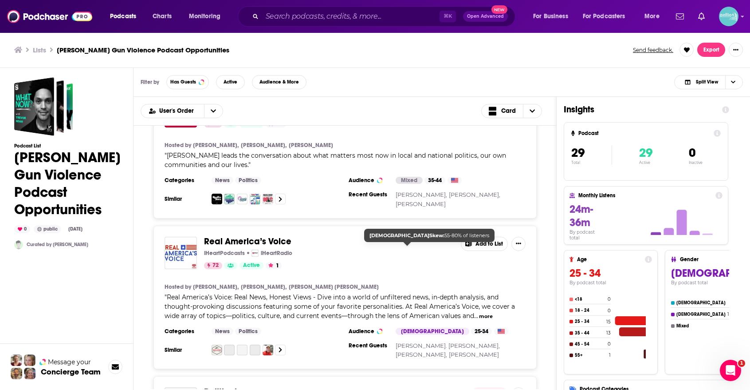
scroll to position [2674, 0]
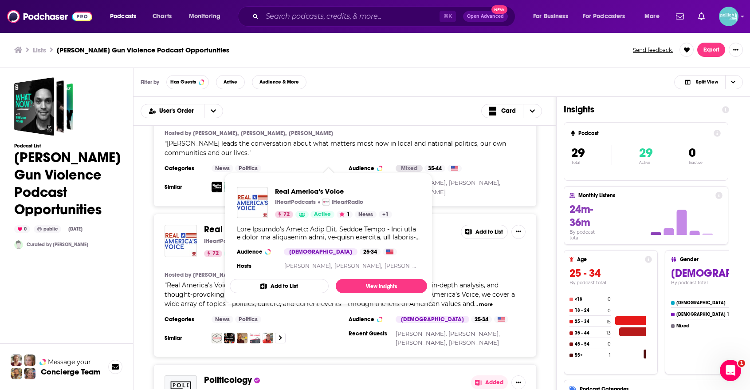
click at [294, 290] on button "Add to List" at bounding box center [279, 286] width 99 height 14
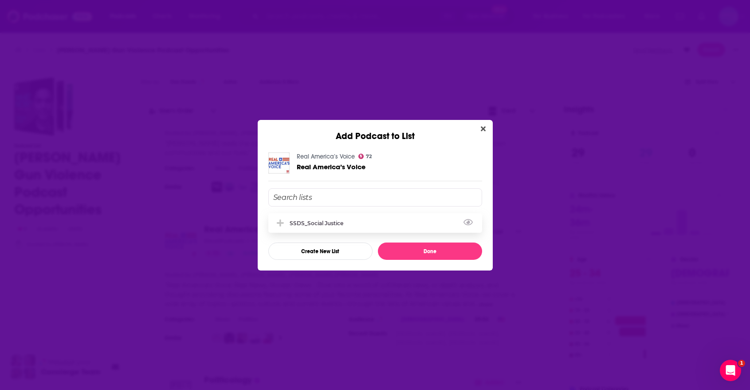
click at [390, 228] on div "SSDS_Social Justice" at bounding box center [375, 223] width 214 height 20
click at [410, 246] on button "Done" at bounding box center [430, 250] width 104 height 17
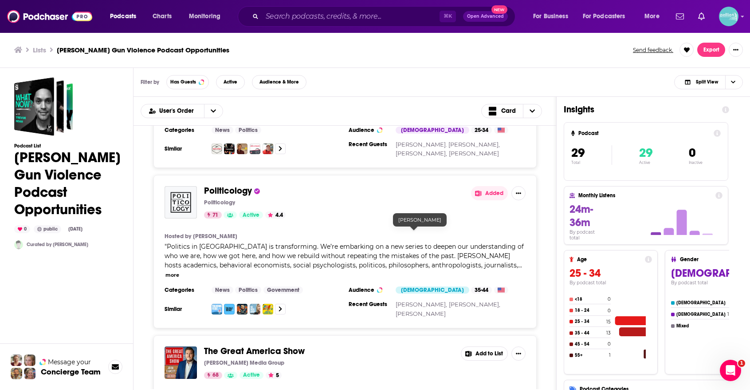
scroll to position [2864, 0]
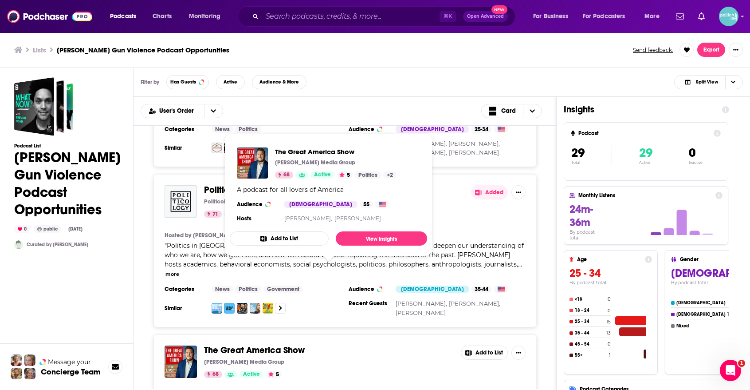
click at [284, 238] on button "Add to List" at bounding box center [279, 238] width 99 height 14
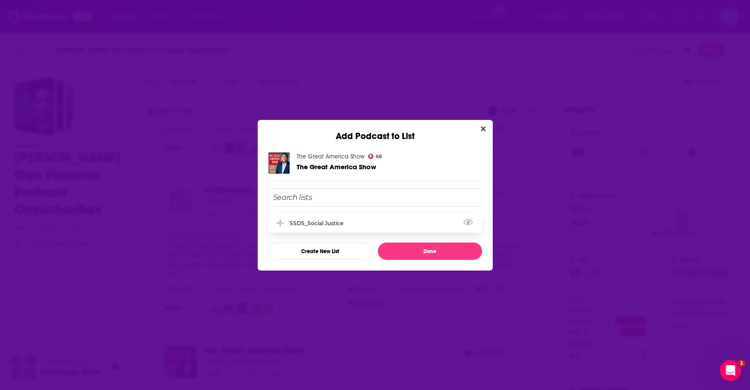
click at [316, 222] on div "SSDS_Social Justice" at bounding box center [319, 223] width 59 height 7
click at [388, 250] on button "Done" at bounding box center [430, 250] width 104 height 17
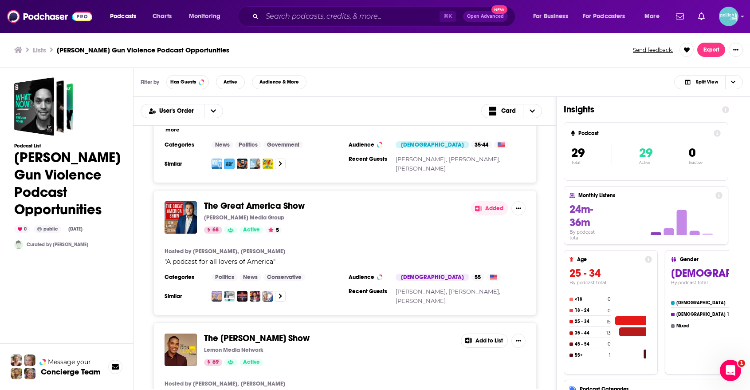
scroll to position [3009, 0]
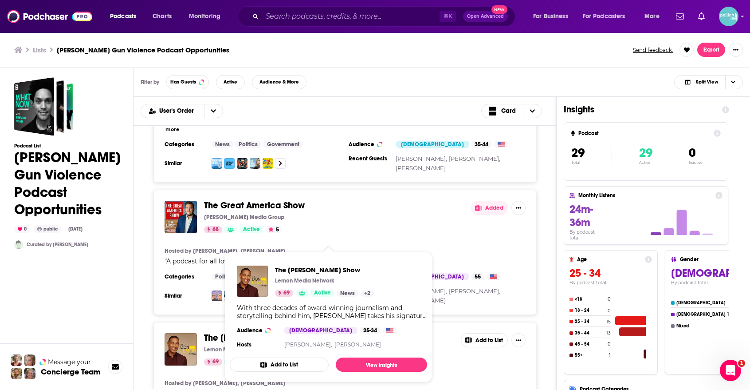
click at [315, 359] on button "Add to List" at bounding box center [279, 364] width 99 height 14
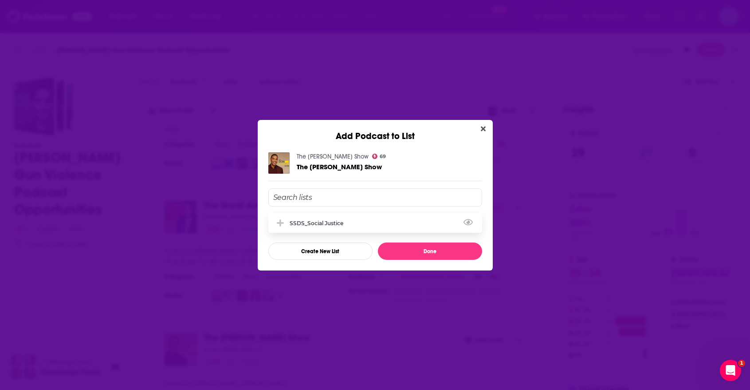
click at [359, 229] on div "SSDS_Social Justice" at bounding box center [375, 223] width 214 height 20
click at [392, 247] on button "Done" at bounding box center [430, 250] width 104 height 17
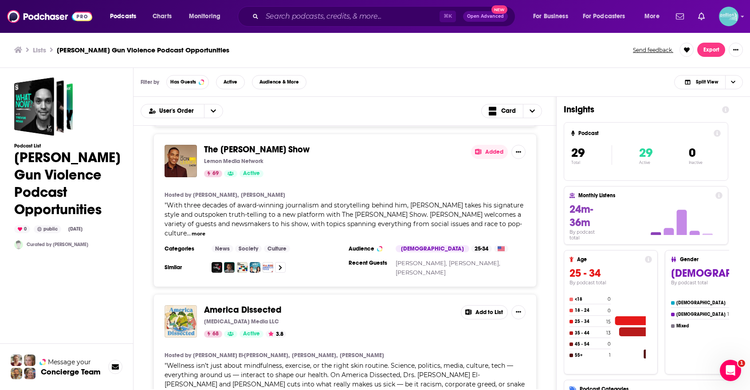
scroll to position [3251, 0]
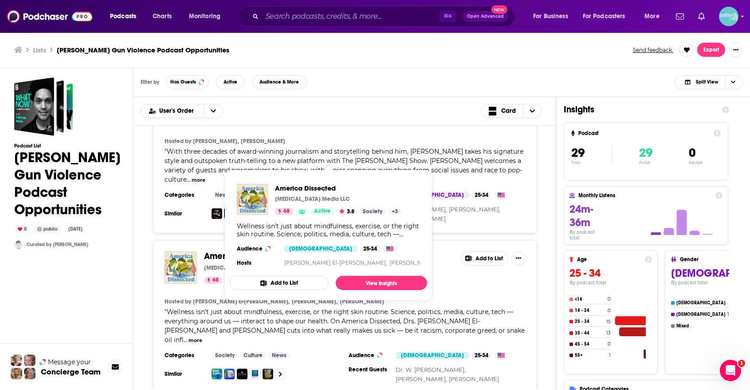
click at [281, 281] on button "Add to List" at bounding box center [279, 283] width 99 height 14
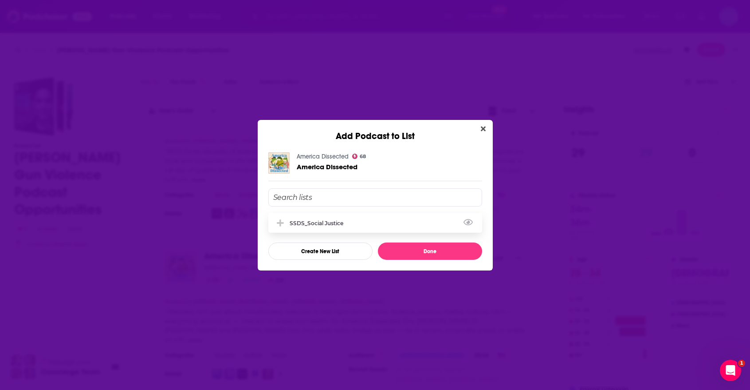
click at [331, 226] on div "SSDS_Social Justice" at bounding box center [375, 223] width 214 height 20
click at [421, 249] on button "Done" at bounding box center [430, 250] width 104 height 17
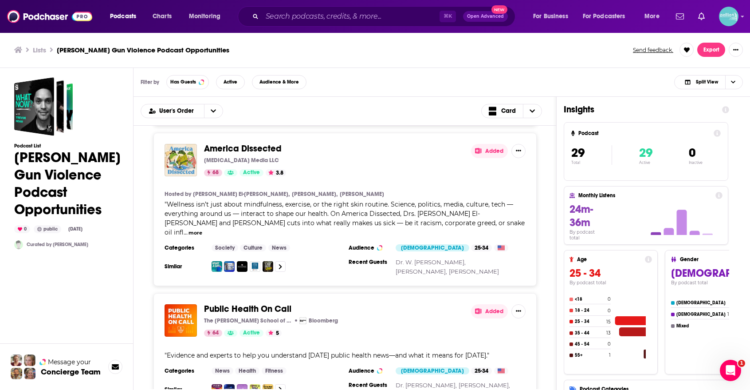
scroll to position [3374, 0]
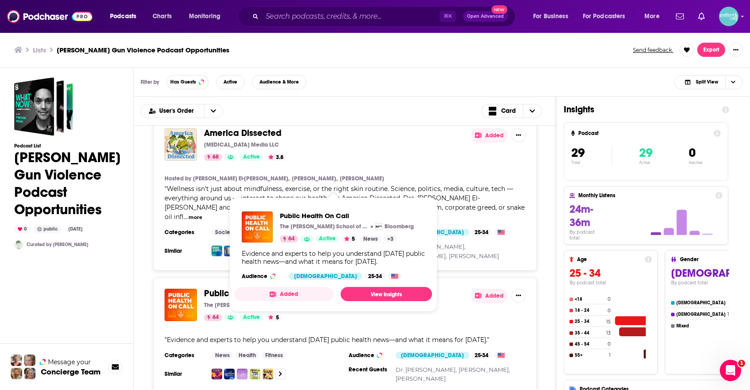
click at [280, 294] on button "Added" at bounding box center [284, 294] width 99 height 14
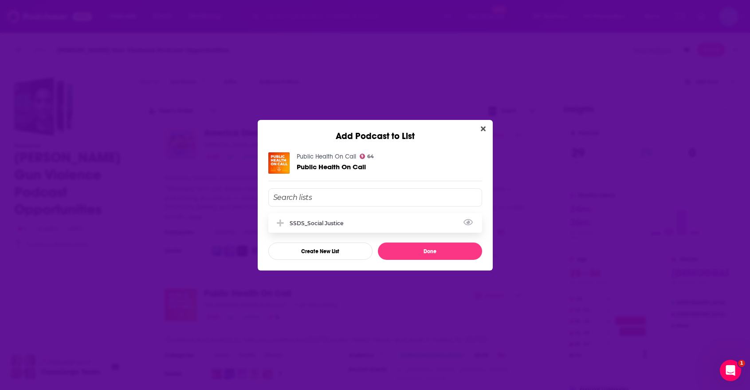
click at [376, 223] on div "SSDS_Social Justice" at bounding box center [375, 223] width 214 height 20
click at [398, 259] on button "Done" at bounding box center [430, 250] width 104 height 17
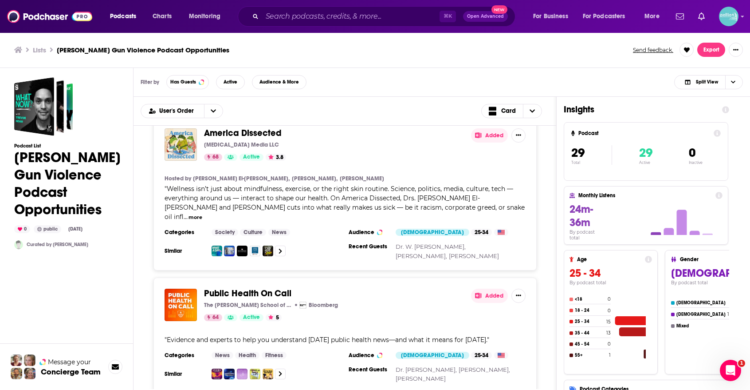
scroll to position [3507, 0]
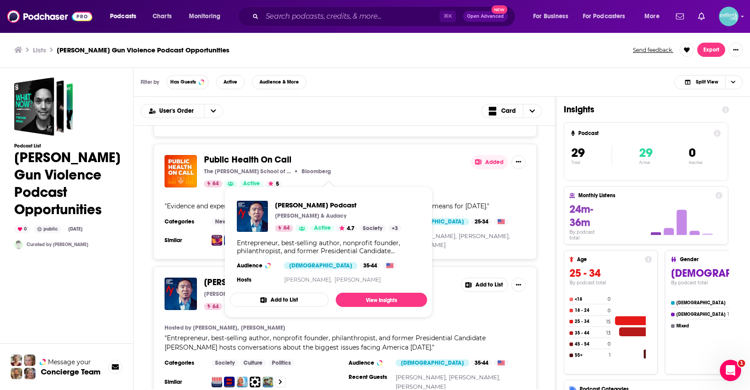
click at [301, 299] on button "Add to List" at bounding box center [279, 299] width 99 height 14
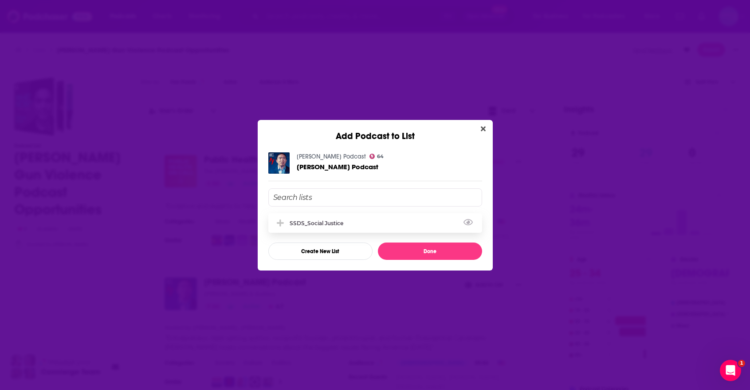
click at [371, 225] on div "SSDS_Social Justice" at bounding box center [375, 223] width 214 height 20
click at [392, 252] on button "Done" at bounding box center [430, 250] width 104 height 17
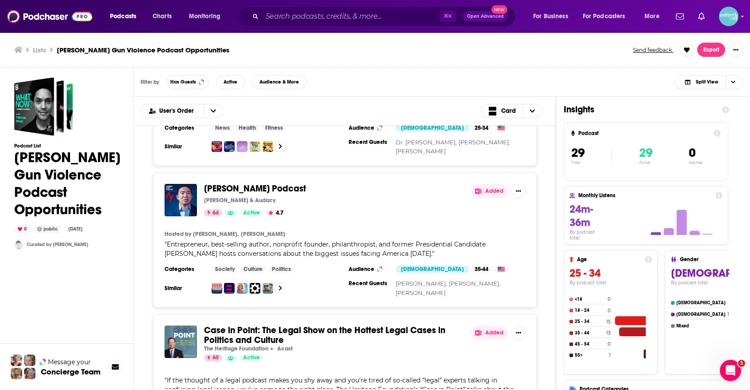
scroll to position [3604, 0]
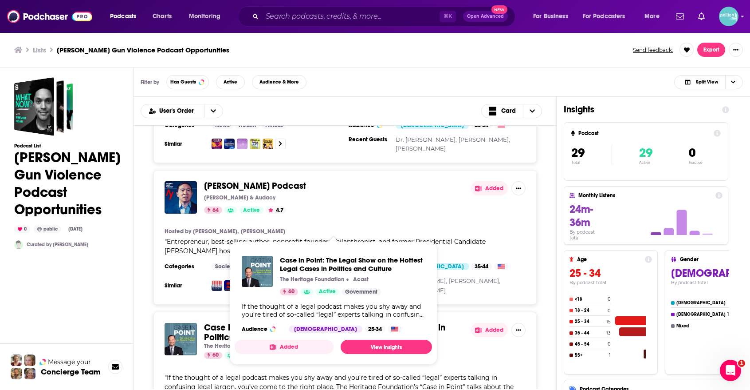
click at [297, 345] on button "Added" at bounding box center [284, 346] width 99 height 14
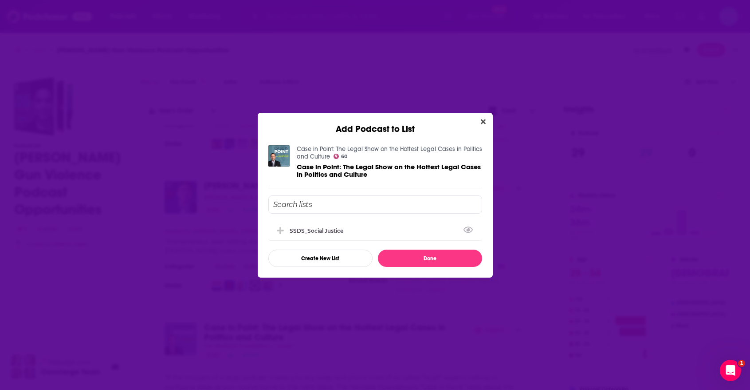
drag, startPoint x: 371, startPoint y: 210, endPoint x: 372, endPoint y: 214, distance: 4.5
click at [372, 213] on div "SSDS_Social Justice Create New List Done" at bounding box center [375, 230] width 214 height 71
click at [375, 233] on div "SSDS_Social Justice" at bounding box center [375, 230] width 214 height 20
click at [397, 252] on button "Done" at bounding box center [430, 257] width 104 height 17
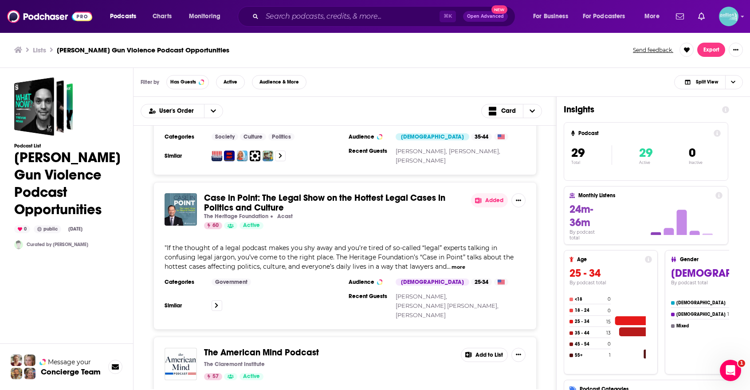
scroll to position [3802, 0]
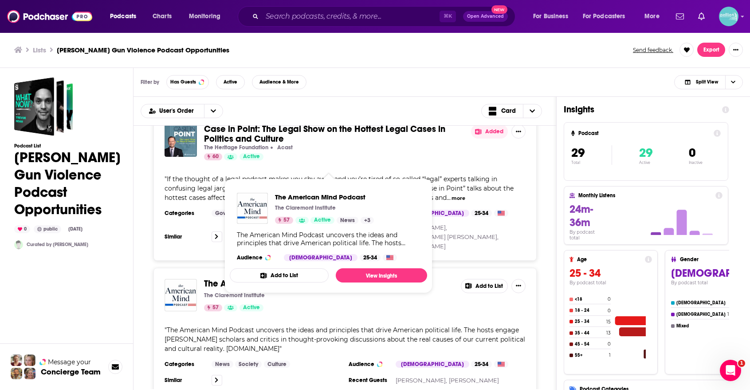
click at [286, 274] on button "Add to List" at bounding box center [279, 275] width 99 height 14
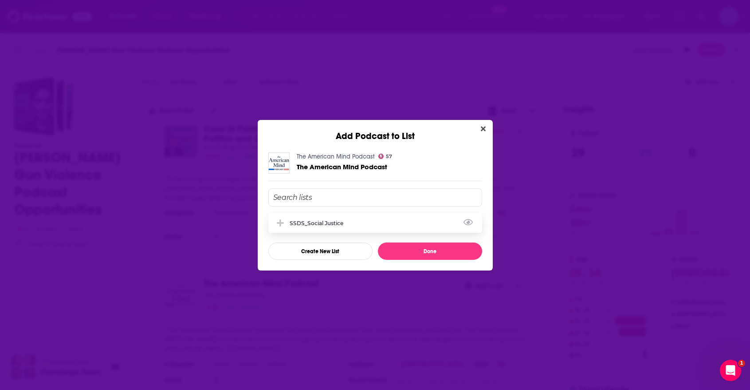
click at [360, 223] on div "SSDS_Social Justice" at bounding box center [375, 223] width 214 height 20
click at [399, 245] on button "Done" at bounding box center [430, 250] width 104 height 17
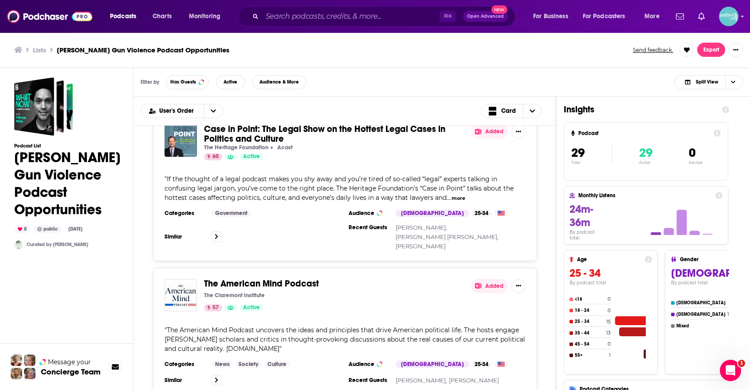
scroll to position [3957, 0]
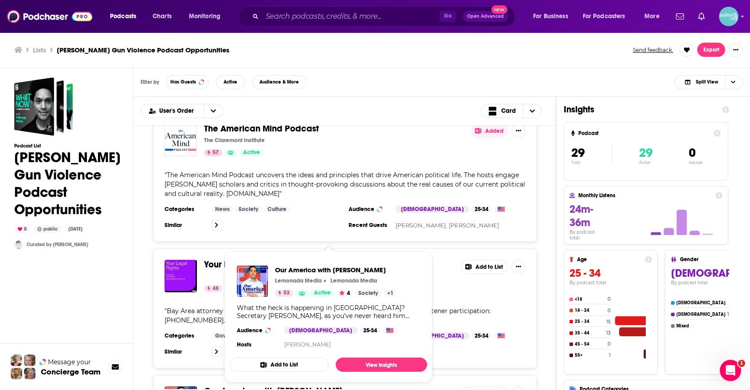
click at [319, 363] on button "Add to List" at bounding box center [279, 364] width 99 height 14
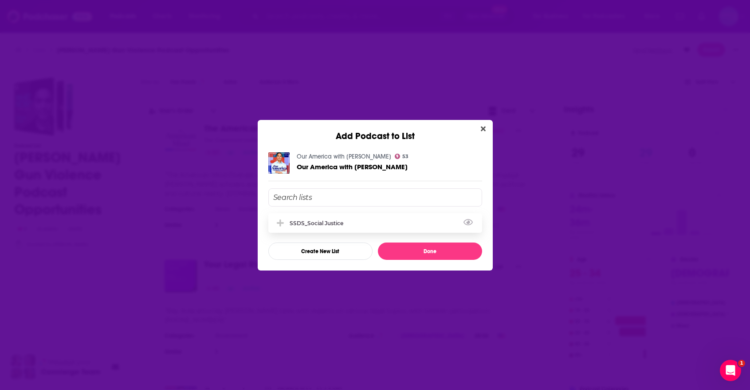
click at [388, 224] on div "SSDS_Social Justice" at bounding box center [375, 223] width 214 height 20
click at [407, 248] on button "Done" at bounding box center [430, 250] width 104 height 17
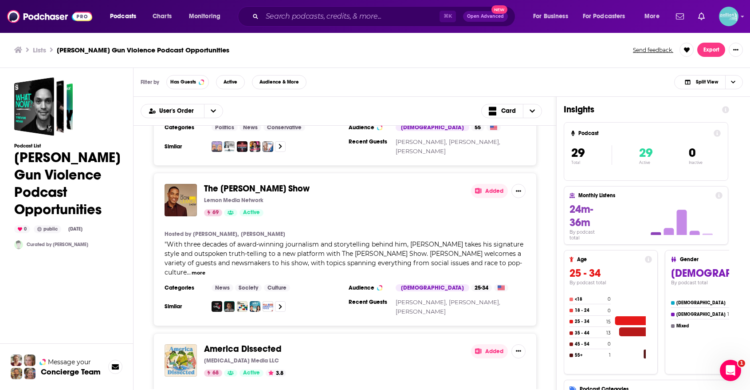
scroll to position [3151, 0]
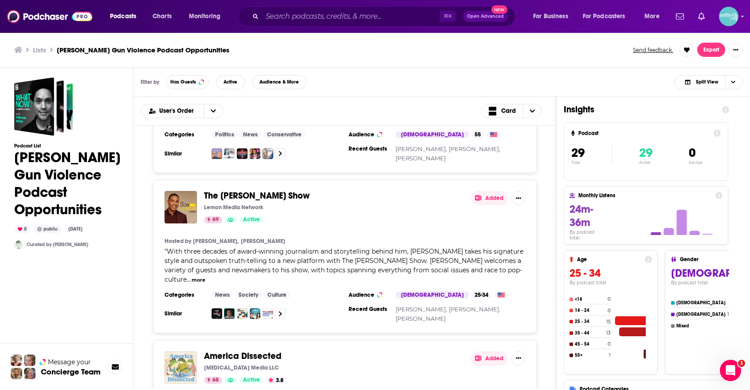
click at [185, 262] on div "Podcasts Charts Monitoring ⌘ K Open Advanced New For Business For Podcasters Mo…" at bounding box center [375, 195] width 750 height 390
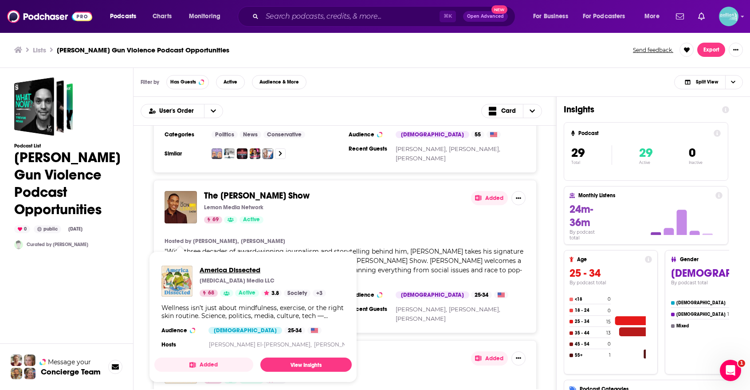
click at [204, 268] on span "America Dissected" at bounding box center [263, 269] width 126 height 8
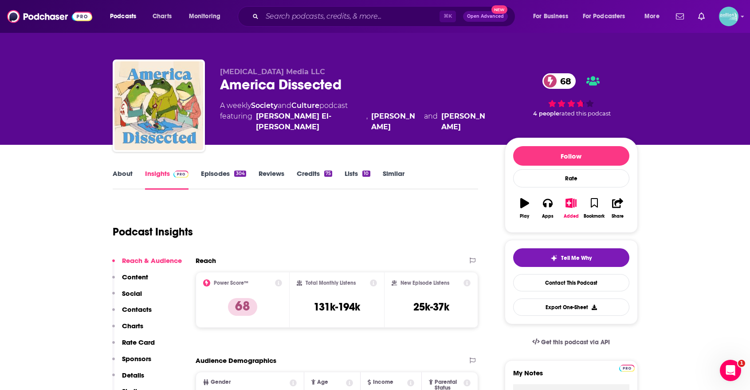
click at [355, 177] on link "Lists 10" at bounding box center [357, 179] width 25 height 20
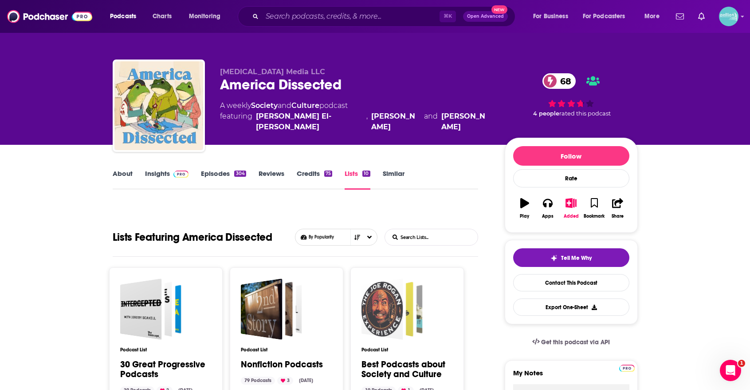
click at [369, 317] on div "Best Podcasts about Society and Culture" at bounding box center [382, 308] width 42 height 61
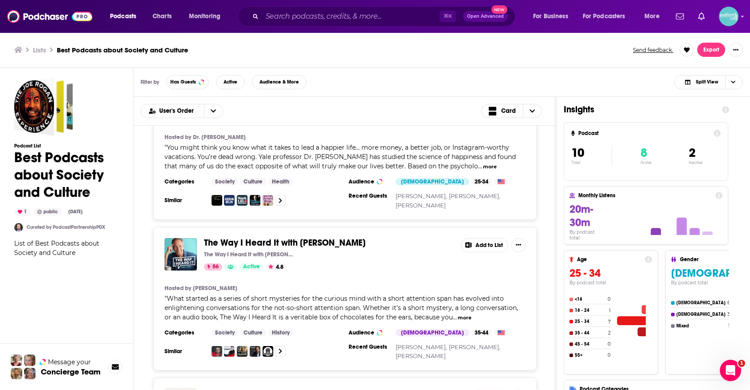
scroll to position [189, 0]
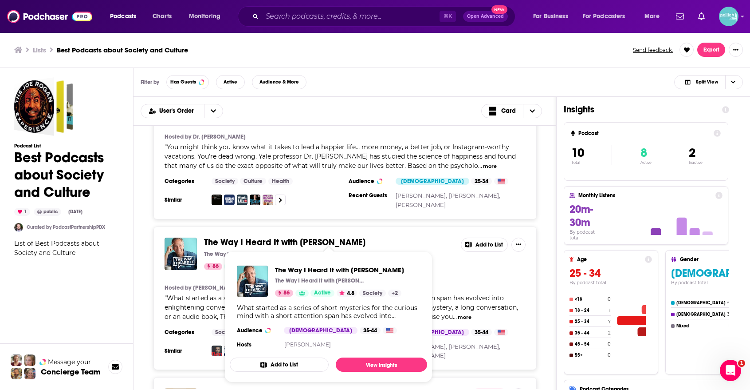
click at [265, 362] on icon "Show Podcast Details" at bounding box center [263, 365] width 7 height 6
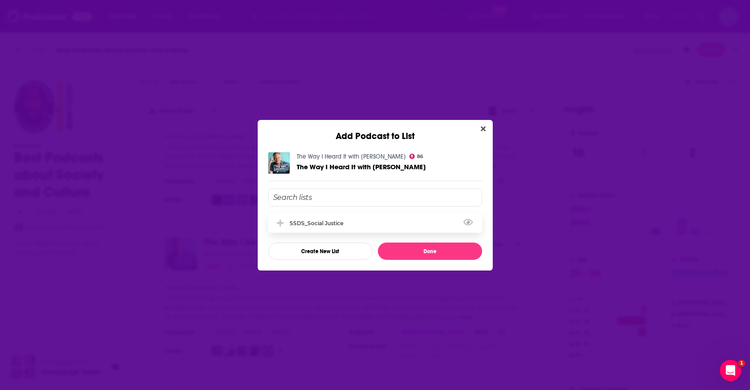
click at [314, 229] on div "SSDS_Social Justice" at bounding box center [375, 223] width 214 height 20
click at [416, 249] on button "Done" at bounding box center [430, 250] width 104 height 17
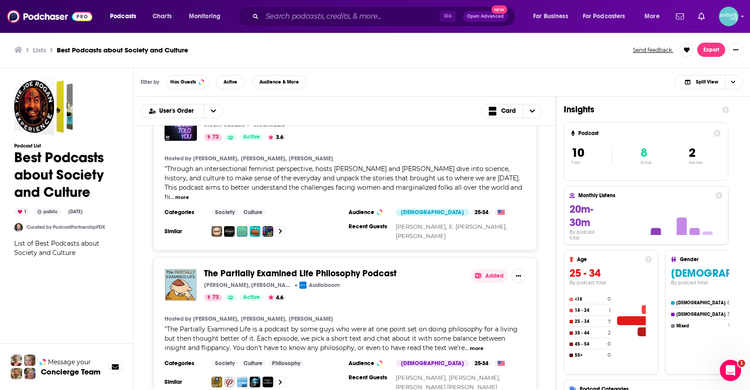
scroll to position [785, 0]
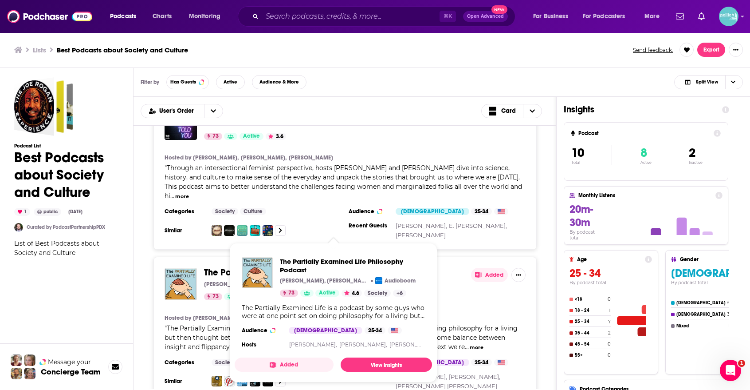
click at [290, 364] on button "Added" at bounding box center [284, 364] width 99 height 14
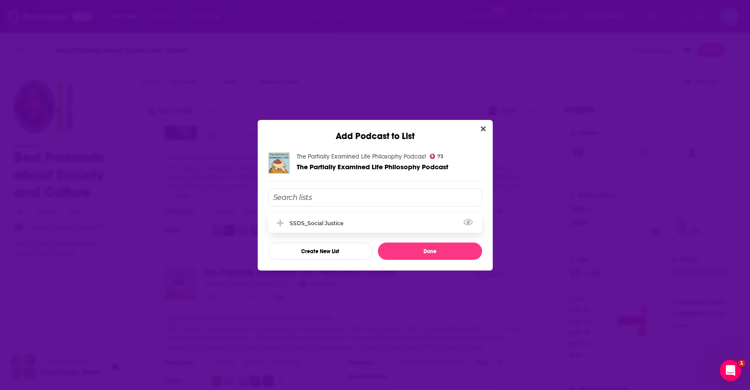
click at [339, 225] on div "SSDS_Social Justice" at bounding box center [319, 223] width 59 height 7
click at [394, 246] on button "Done" at bounding box center [430, 250] width 104 height 17
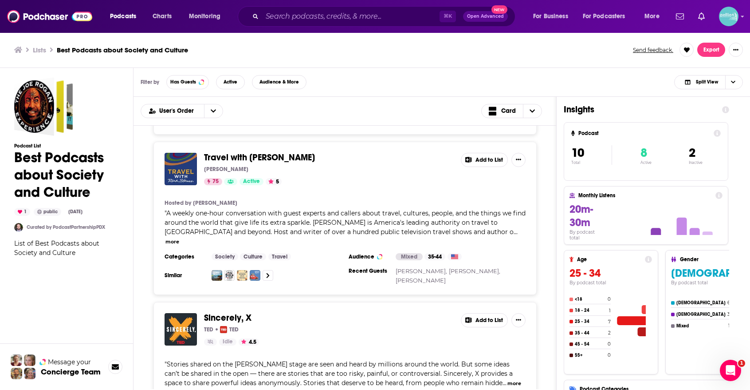
scroll to position [992, 0]
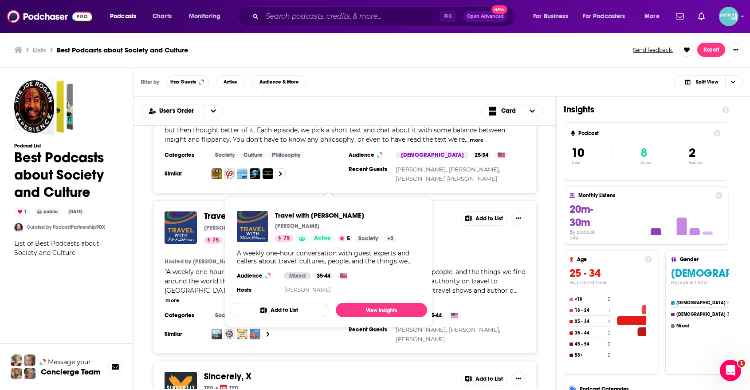
click at [270, 309] on button "Add to List" at bounding box center [279, 310] width 99 height 14
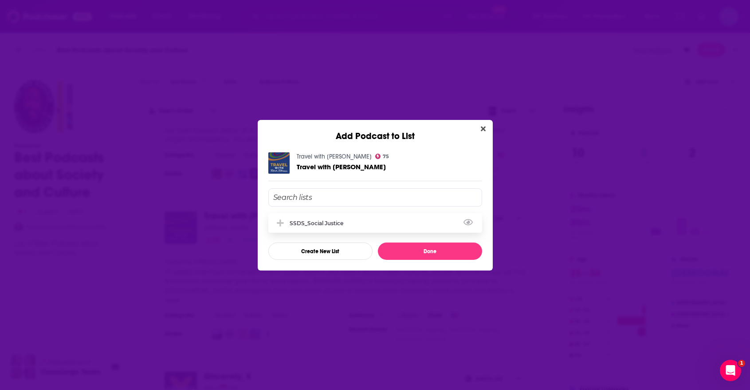
click at [348, 230] on div "SSDS_Social Justice" at bounding box center [375, 223] width 214 height 20
click at [405, 250] on button "Done" at bounding box center [430, 250] width 104 height 17
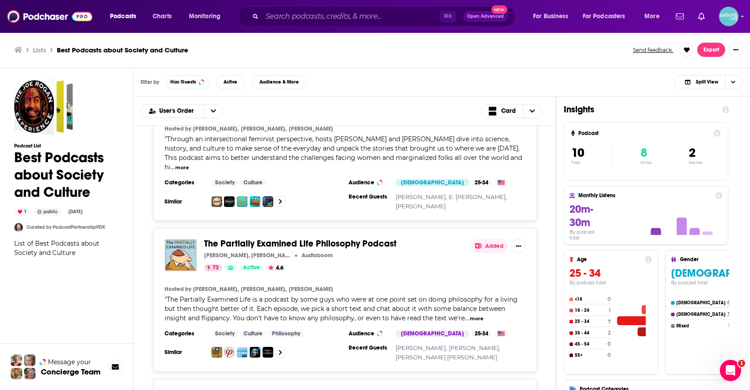
scroll to position [810, 0]
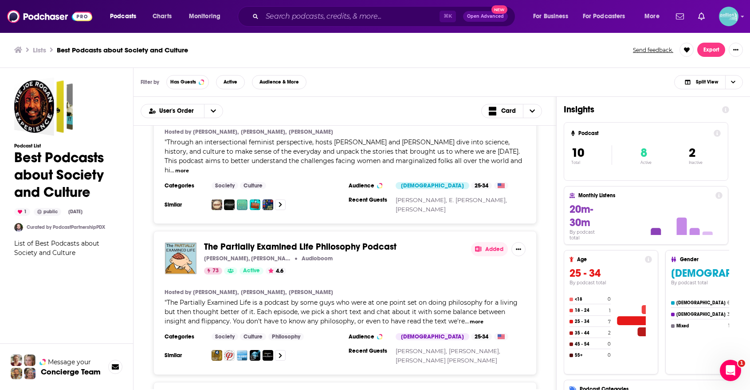
click at [359, 241] on span "The Partially Examined Life Philosophy Podcast" at bounding box center [300, 246] width 193 height 11
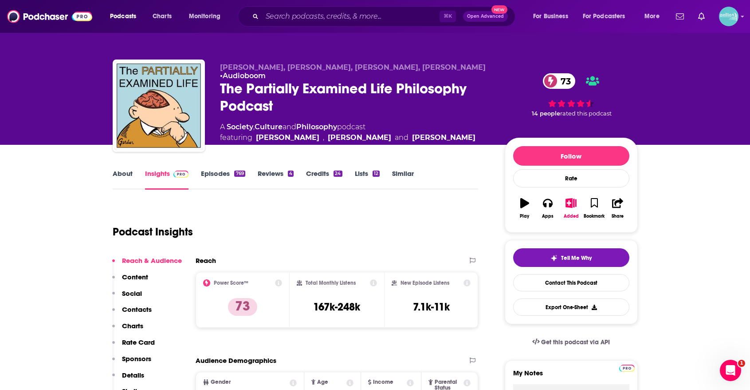
click at [367, 169] on link "Lists 12" at bounding box center [367, 179] width 25 height 20
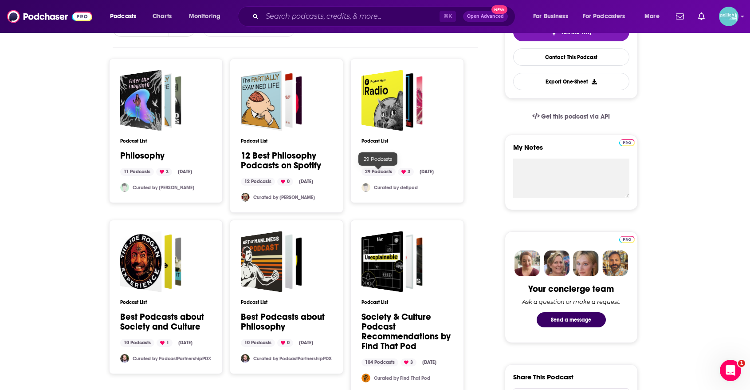
scroll to position [232, 0]
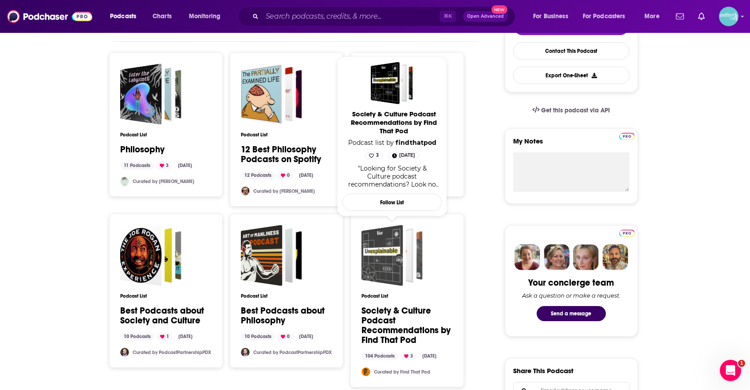
click at [392, 237] on div "Society & Culture Podcast Recommendations by Find That Pod" at bounding box center [382, 255] width 42 height 61
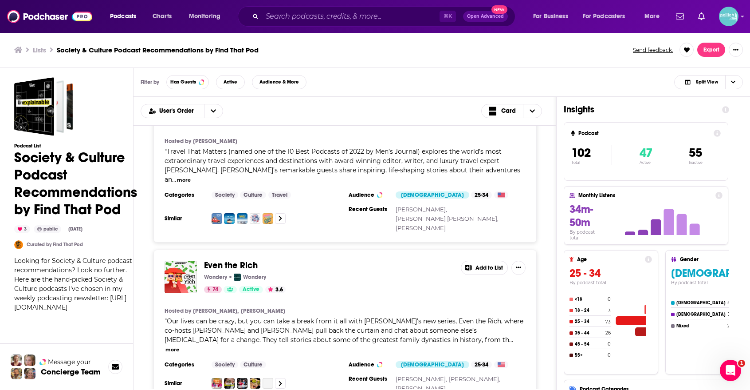
scroll to position [1511, 0]
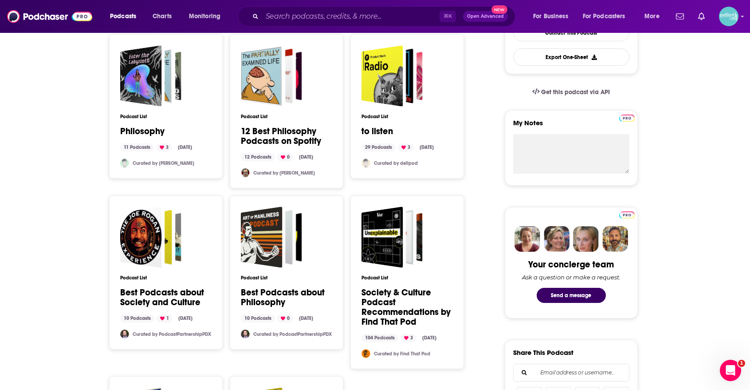
scroll to position [203, 0]
